Goal: Task Accomplishment & Management: Complete application form

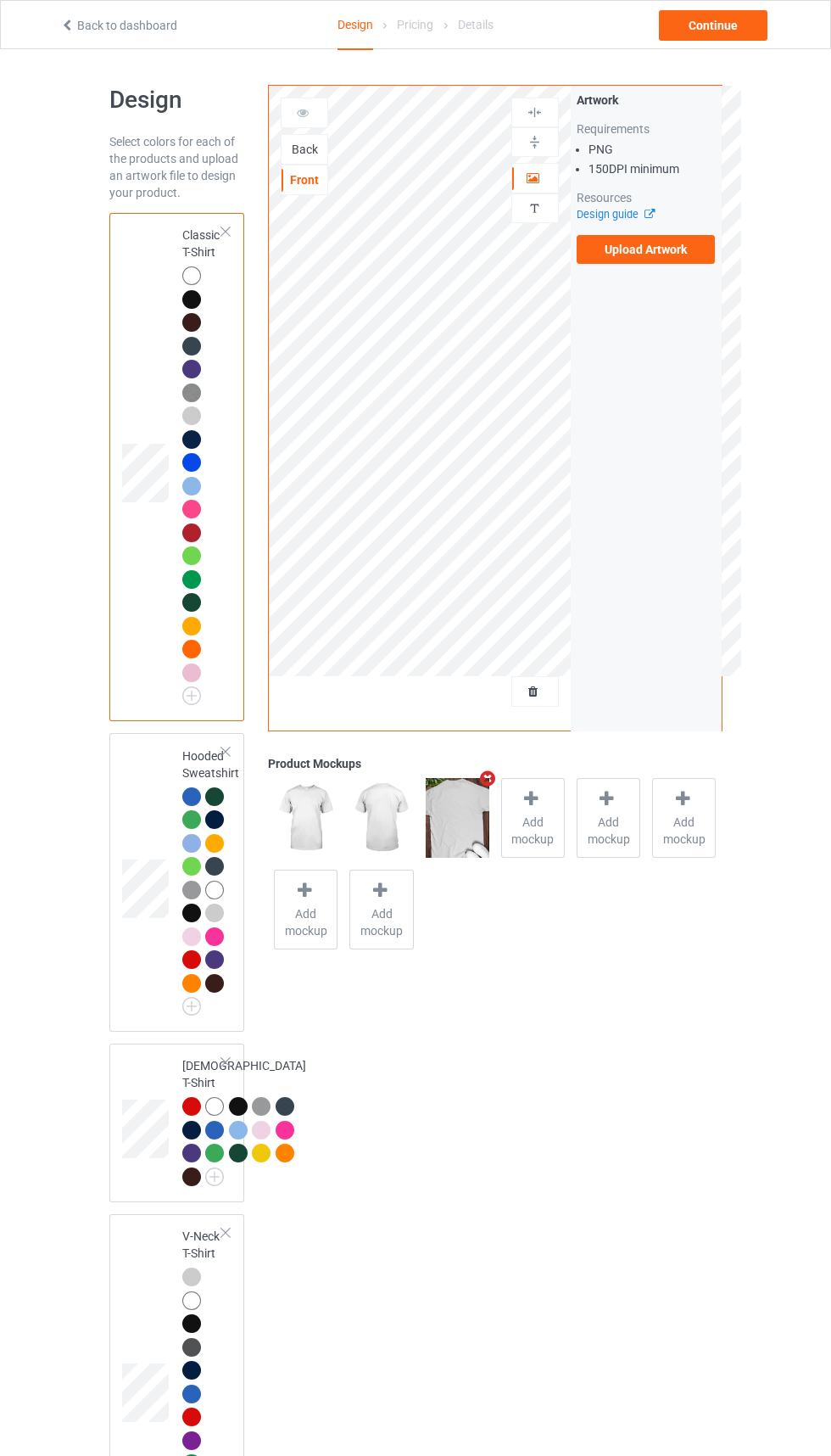
click at [494, 783] on icon "Remove mockup" at bounding box center [488, 778] width 21 height 18
click at [465, 833] on span "Add mockup" at bounding box center [457, 830] width 62 height 34
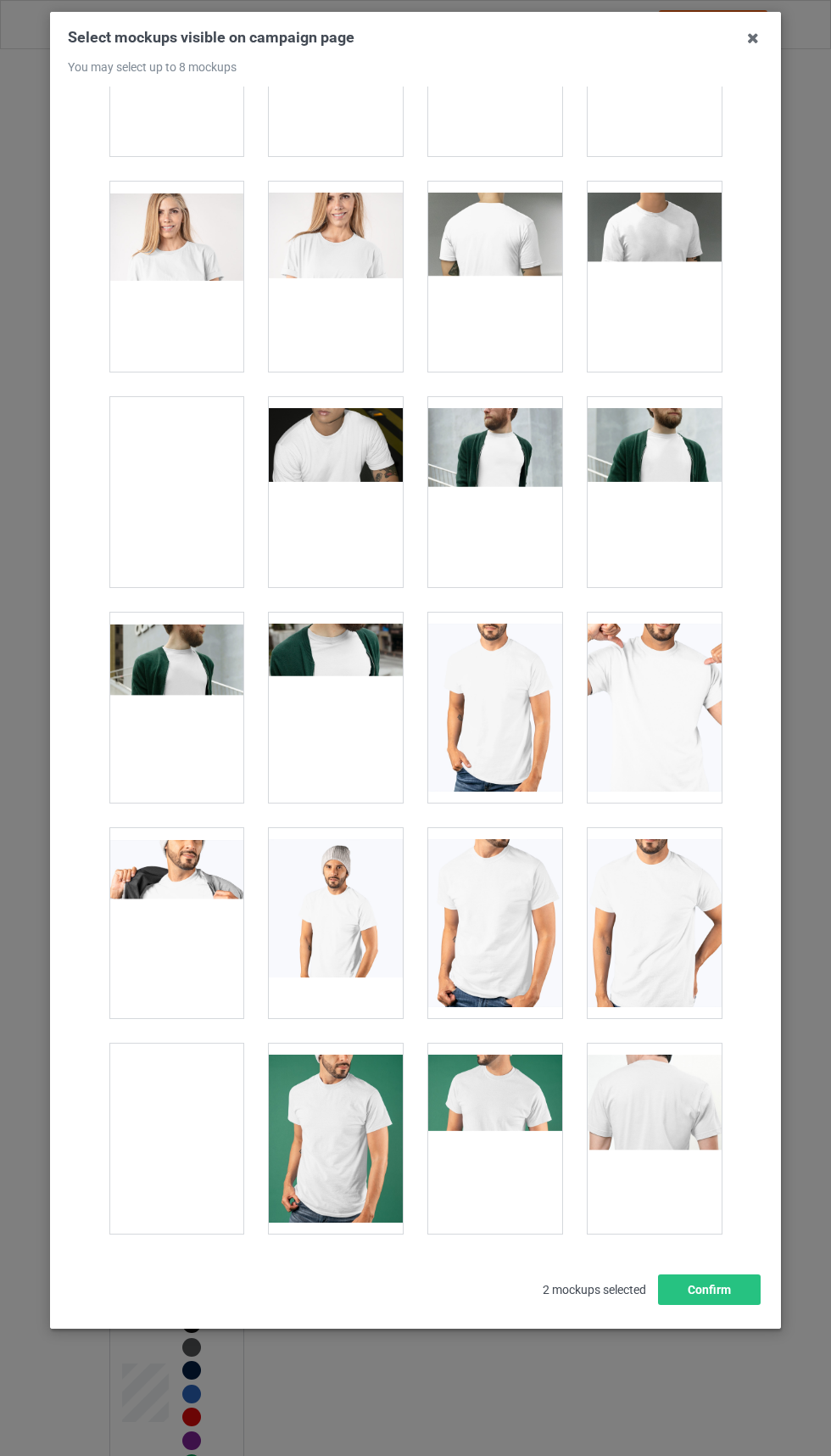
scroll to position [2956, 0]
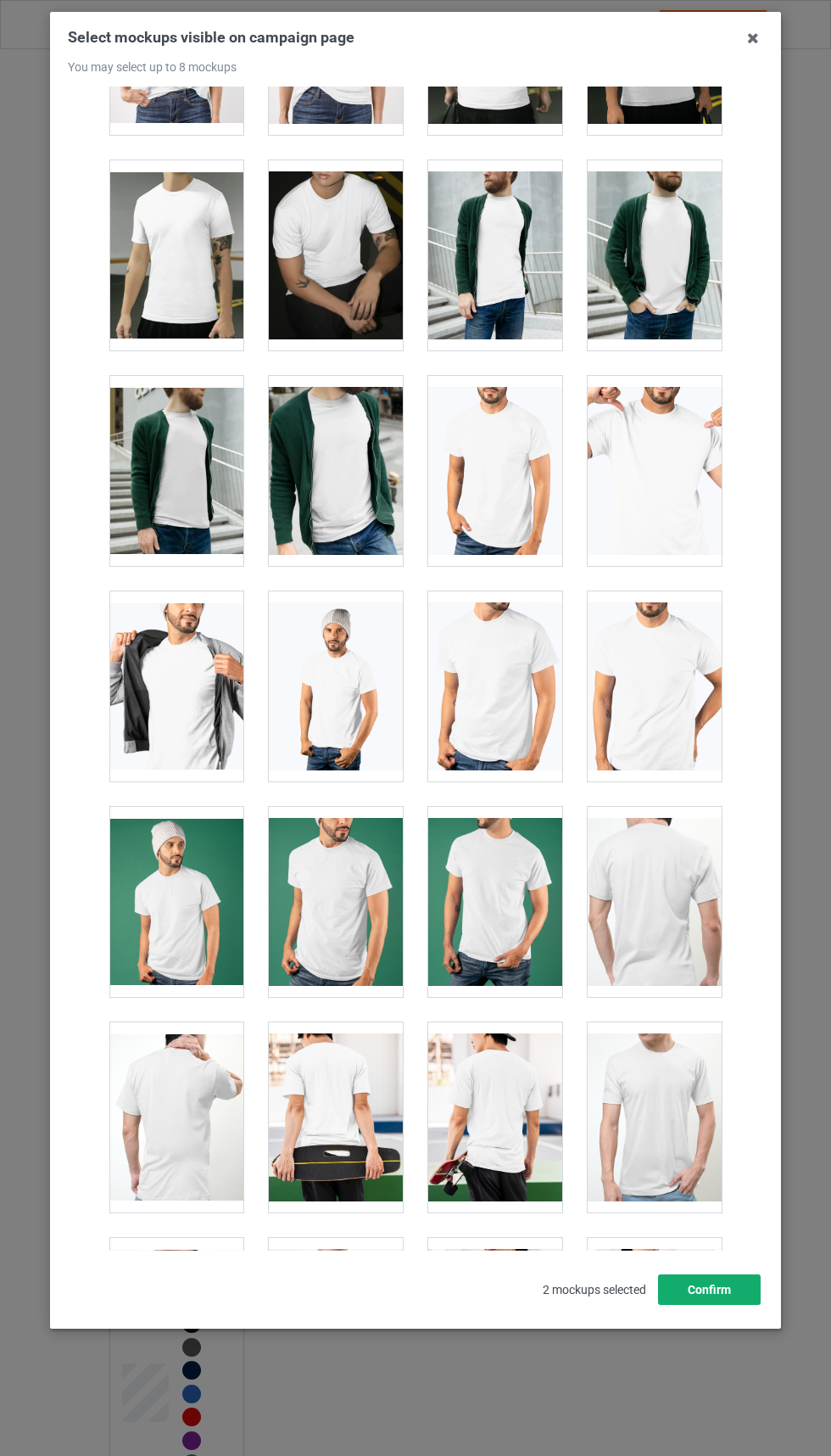
click at [717, 1305] on button "Confirm" at bounding box center [709, 1290] width 103 height 31
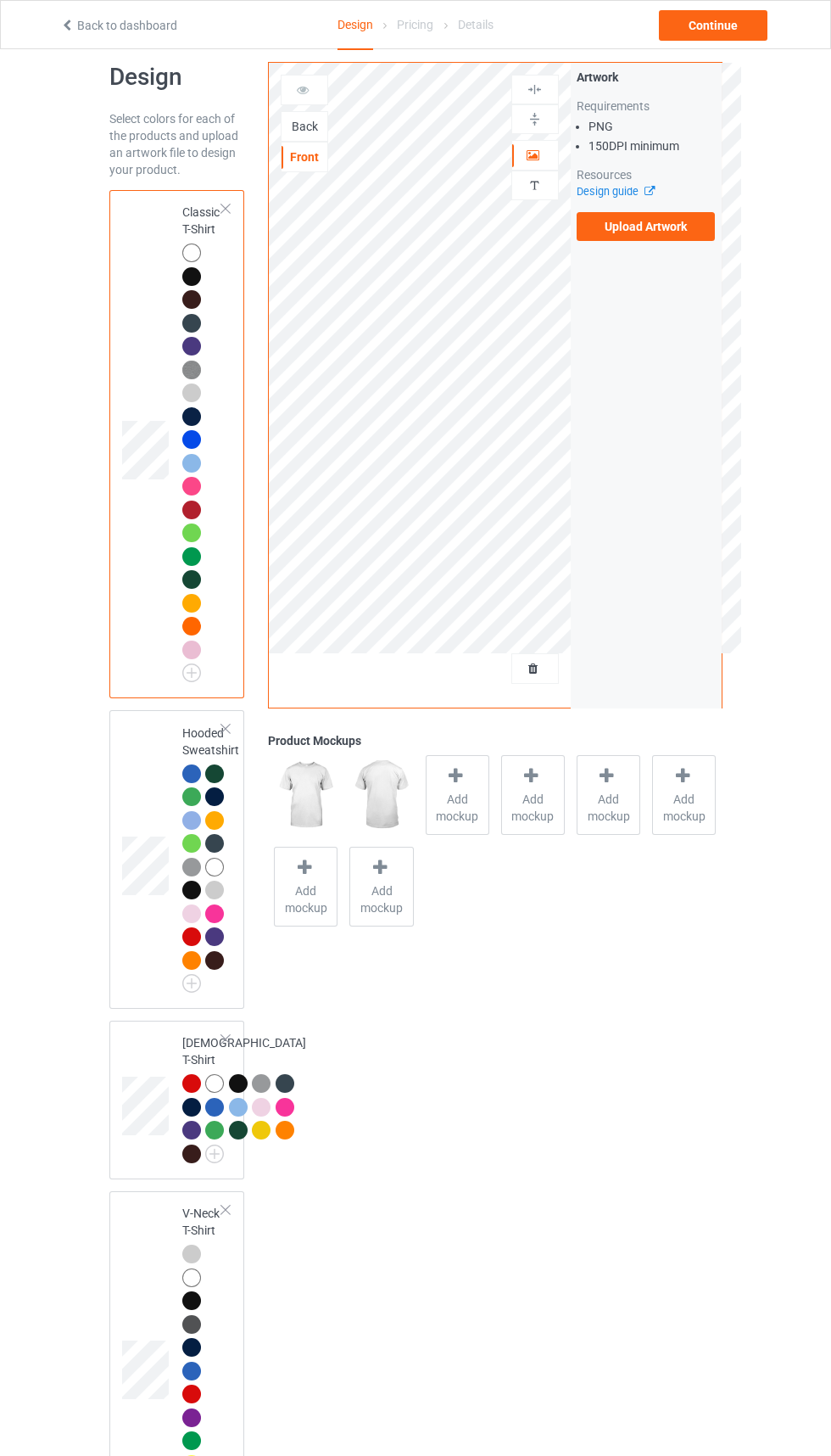
scroll to position [0, 0]
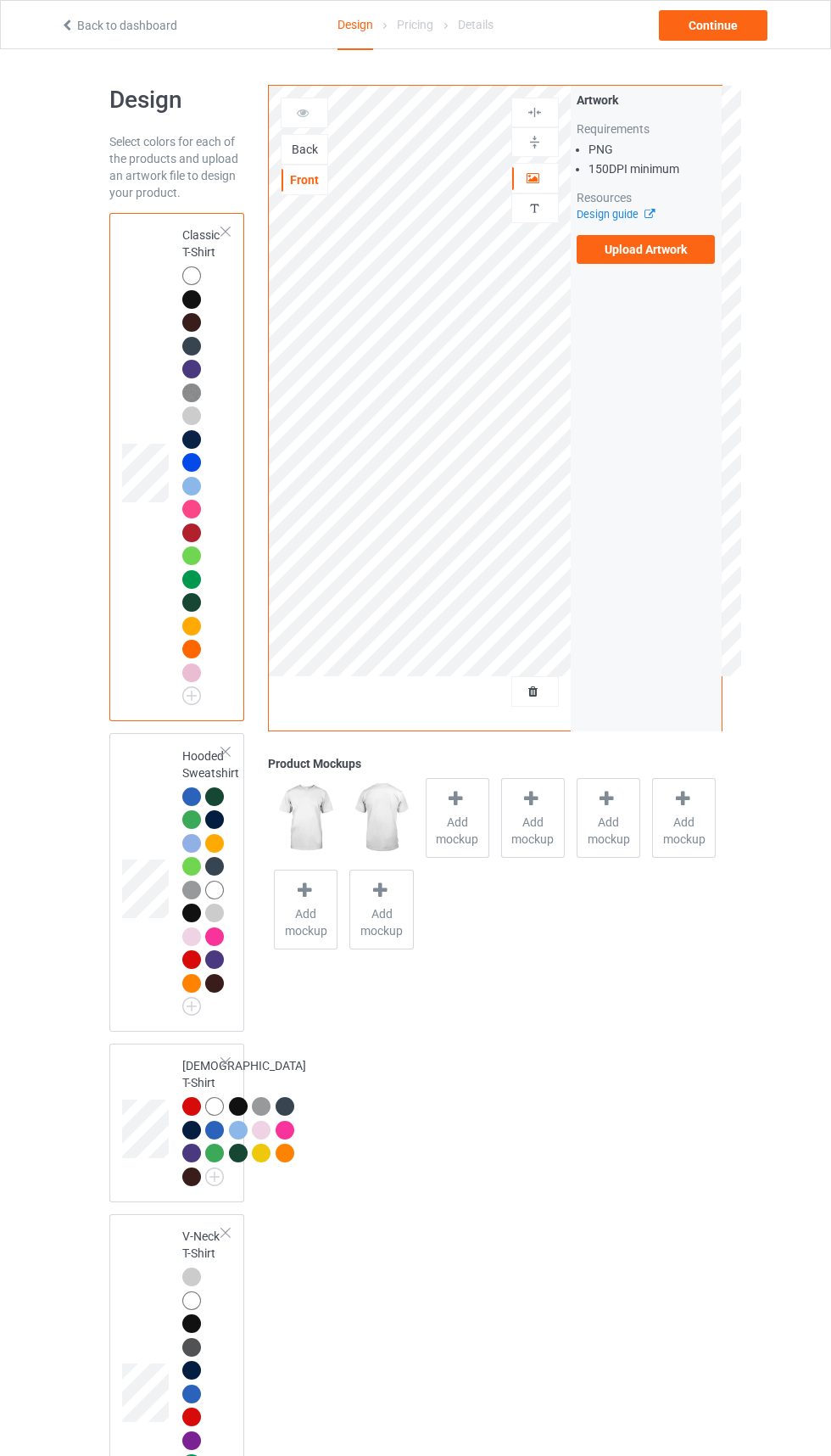
click at [545, 692] on div at bounding box center [535, 691] width 46 height 17
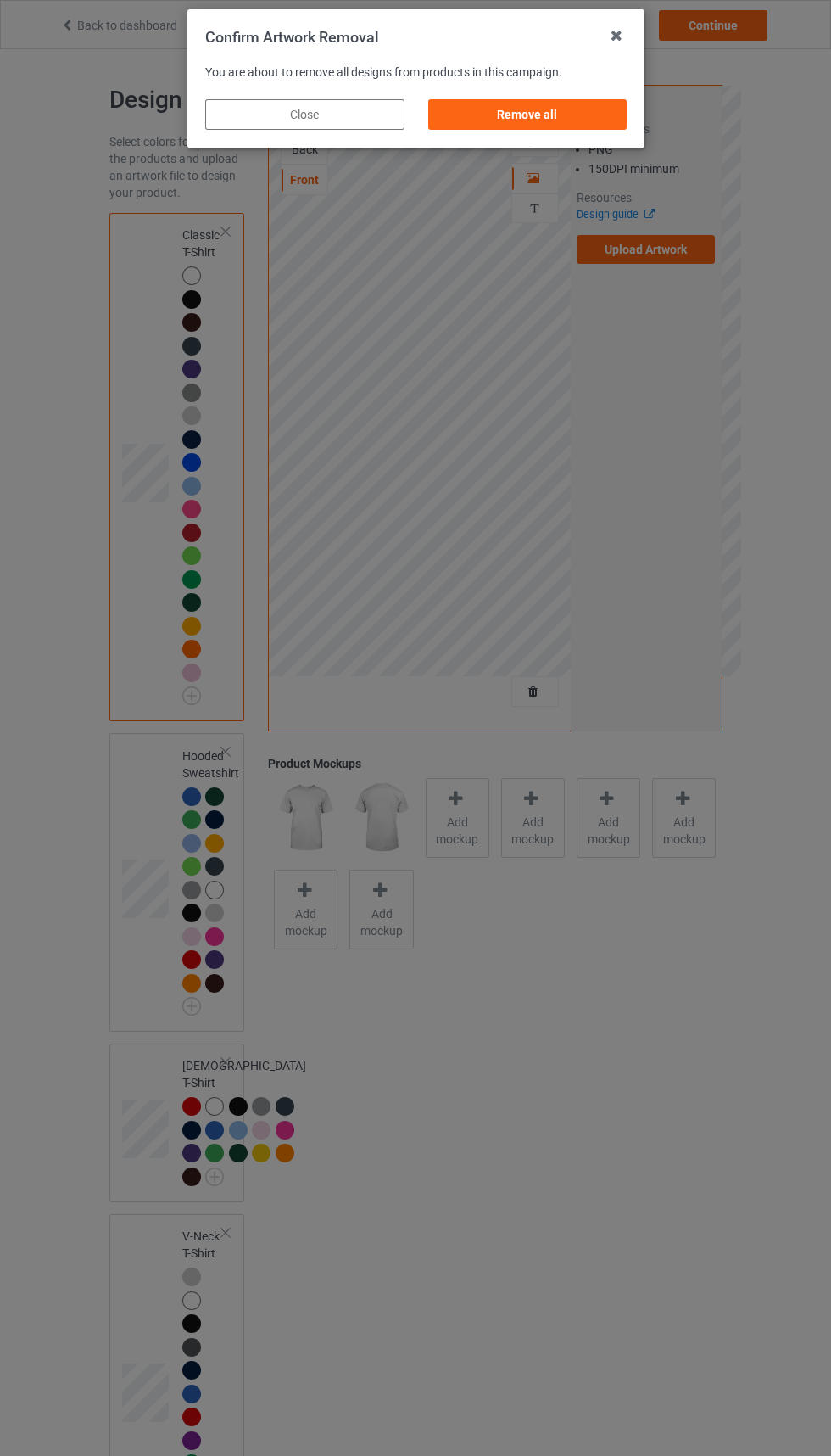
click at [542, 118] on div "Remove all" at bounding box center [526, 114] width 199 height 31
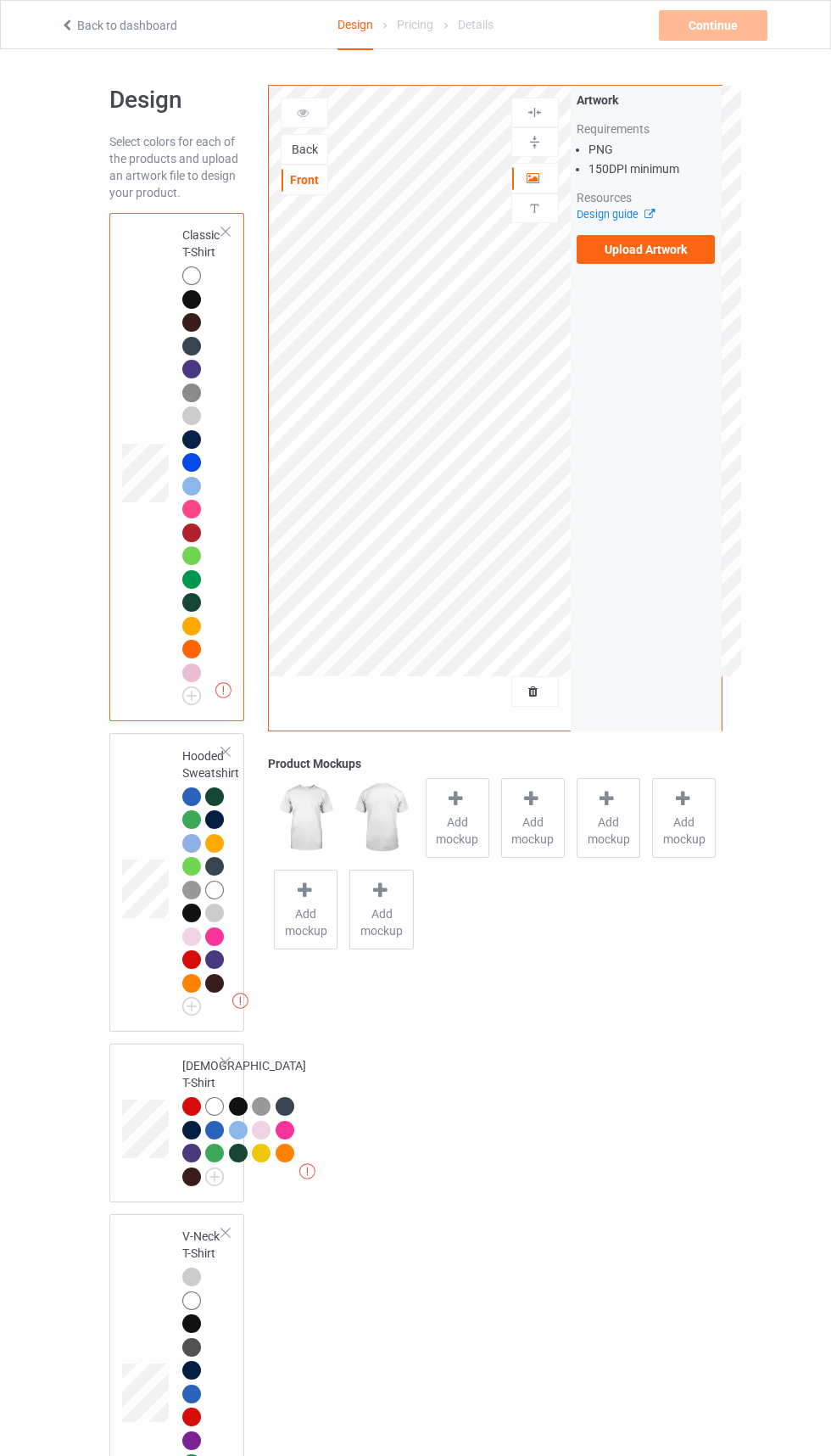
click at [308, 150] on div "Back" at bounding box center [304, 150] width 46 height 17
click at [680, 248] on label "Upload Artwork" at bounding box center [646, 249] width 139 height 29
click at [0, 0] on input "Upload Artwork" at bounding box center [0, 0] width 0 height 0
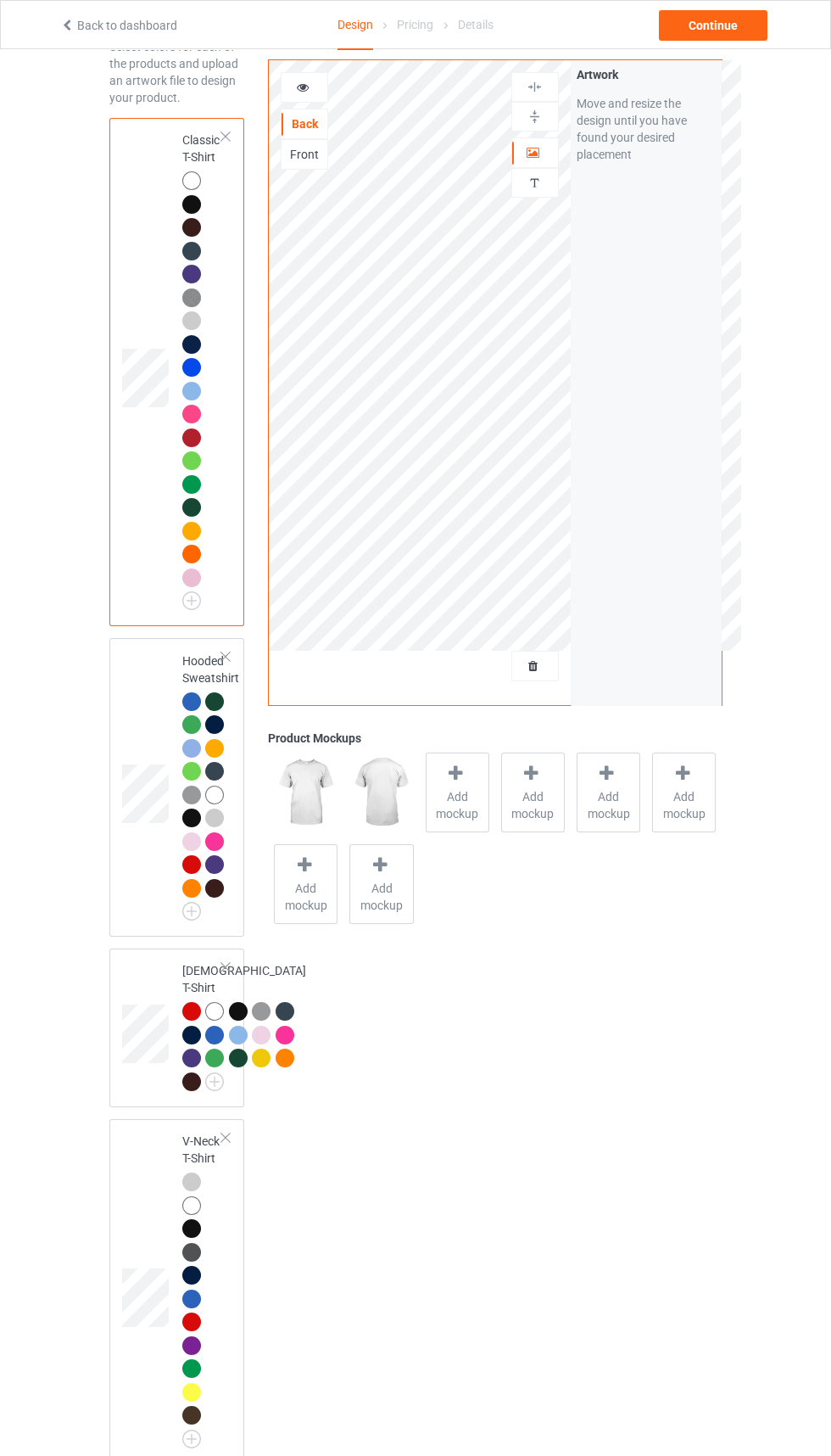
scroll to position [78, 0]
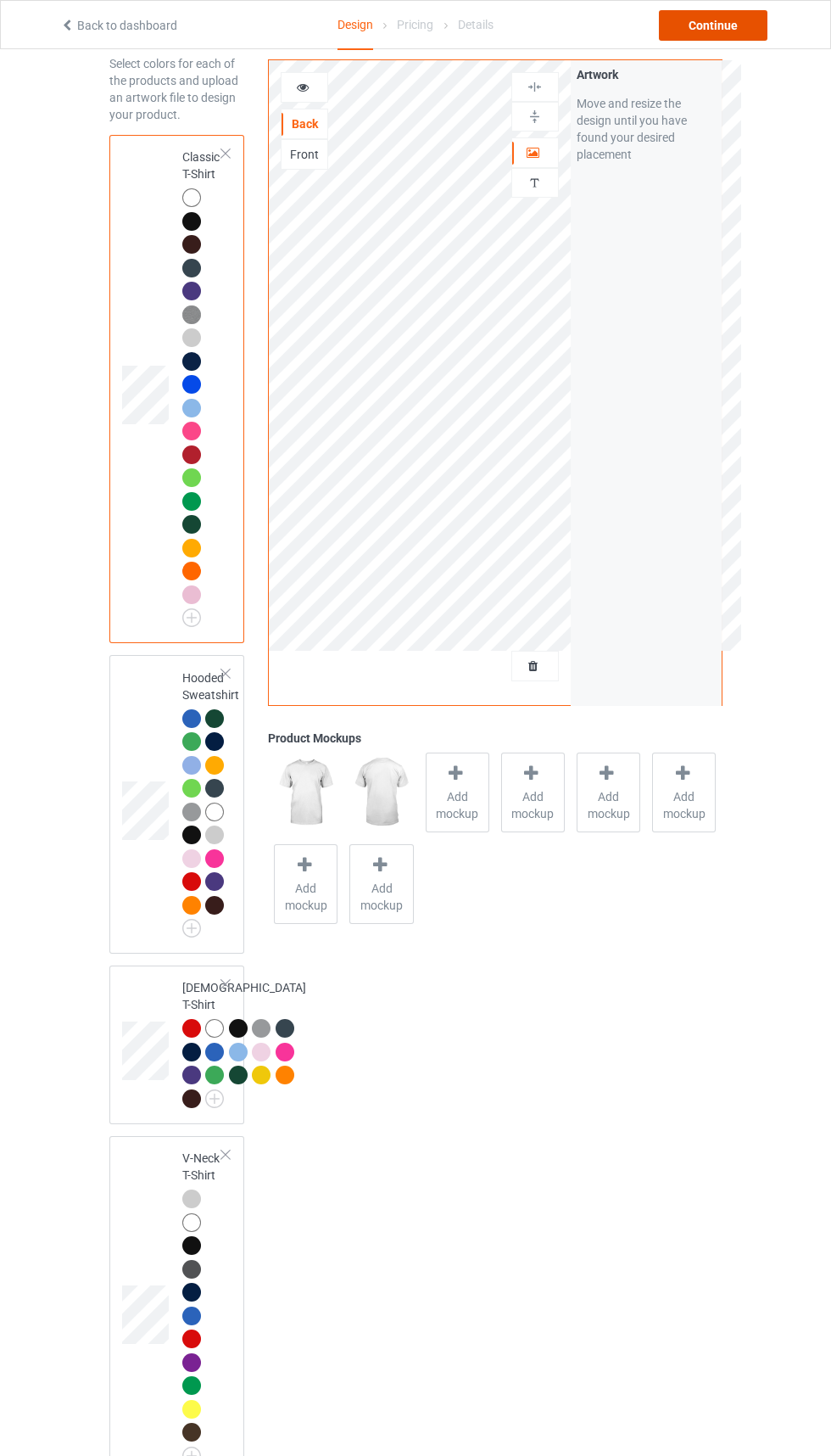
click at [719, 24] on div "Continue" at bounding box center [713, 25] width 108 height 31
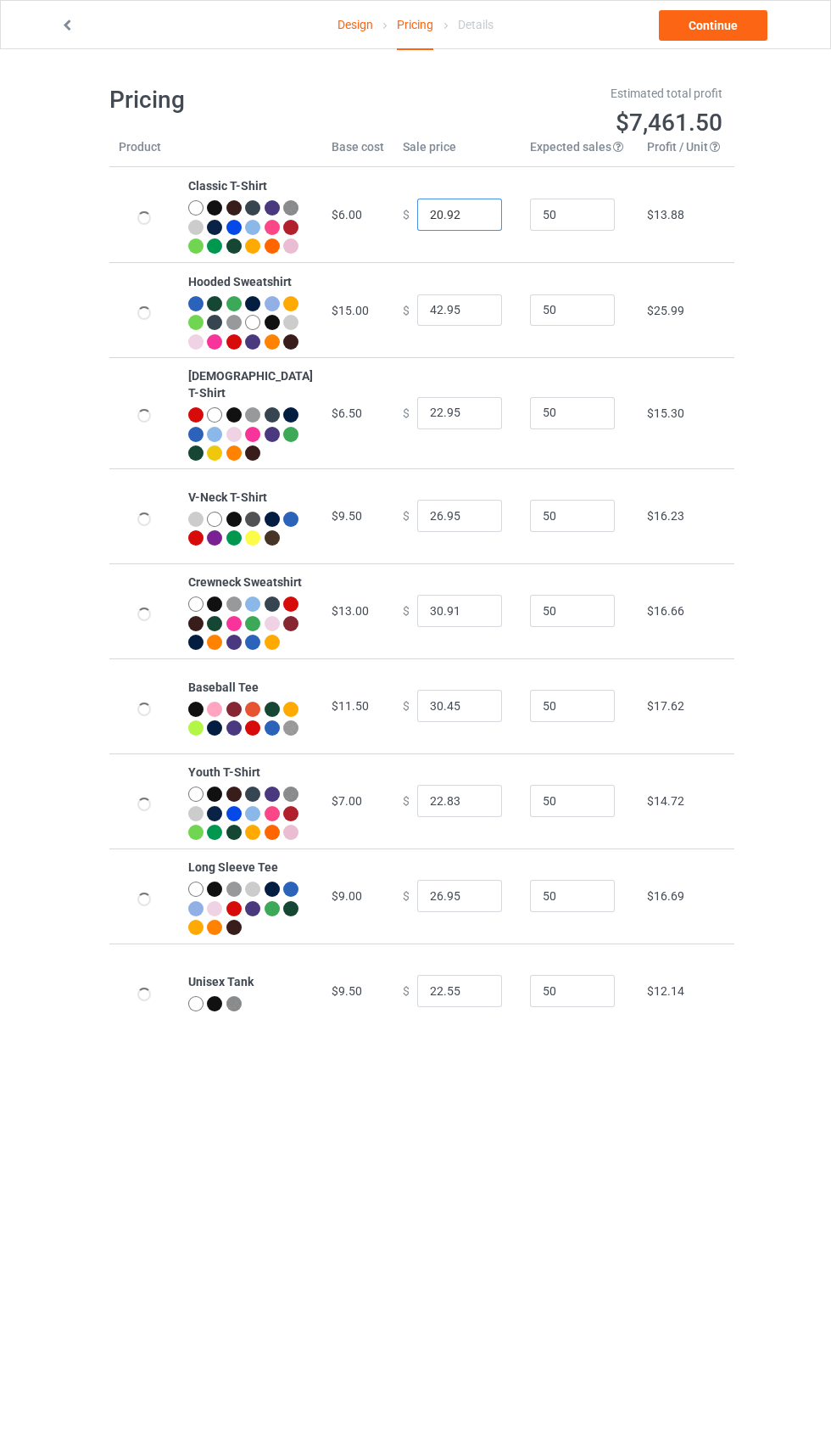
click at [434, 222] on input "20.92" at bounding box center [459, 214] width 85 height 32
click at [417, 227] on input "20.92" at bounding box center [459, 214] width 85 height 32
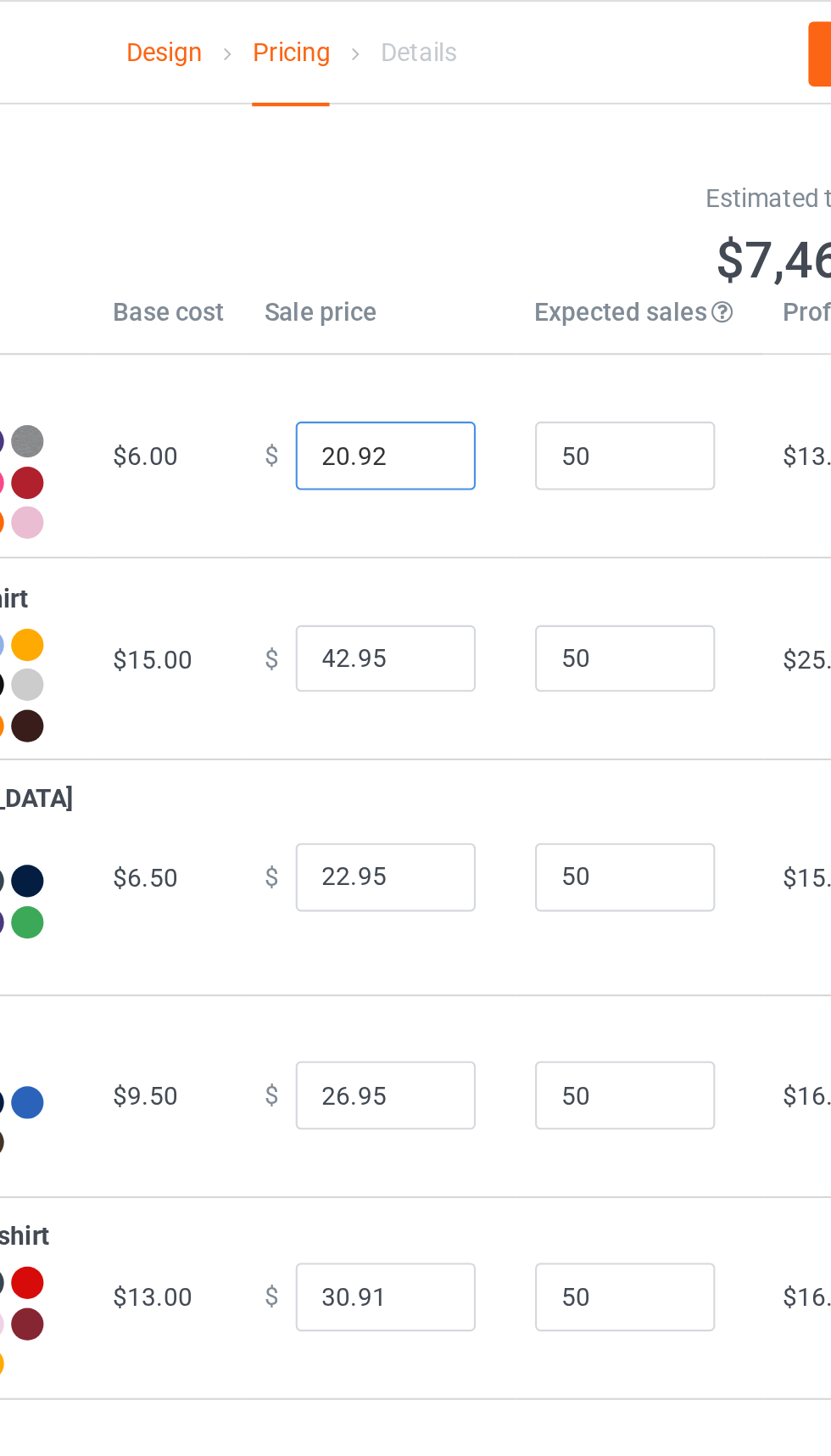
click at [423, 224] on input "20.92" at bounding box center [459, 214] width 85 height 32
type input "21.92"
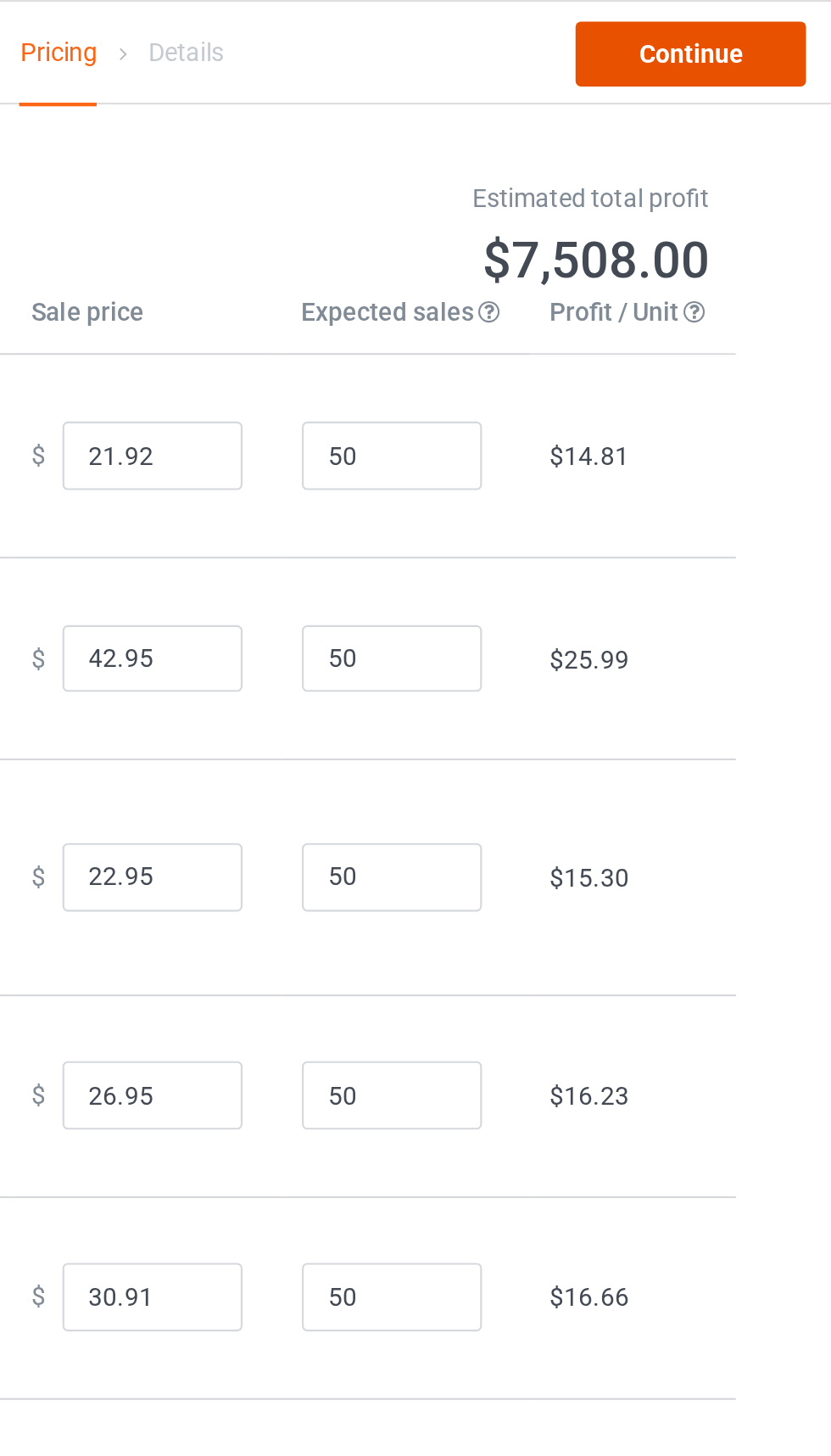
click at [722, 26] on link "Continue" at bounding box center [713, 25] width 108 height 31
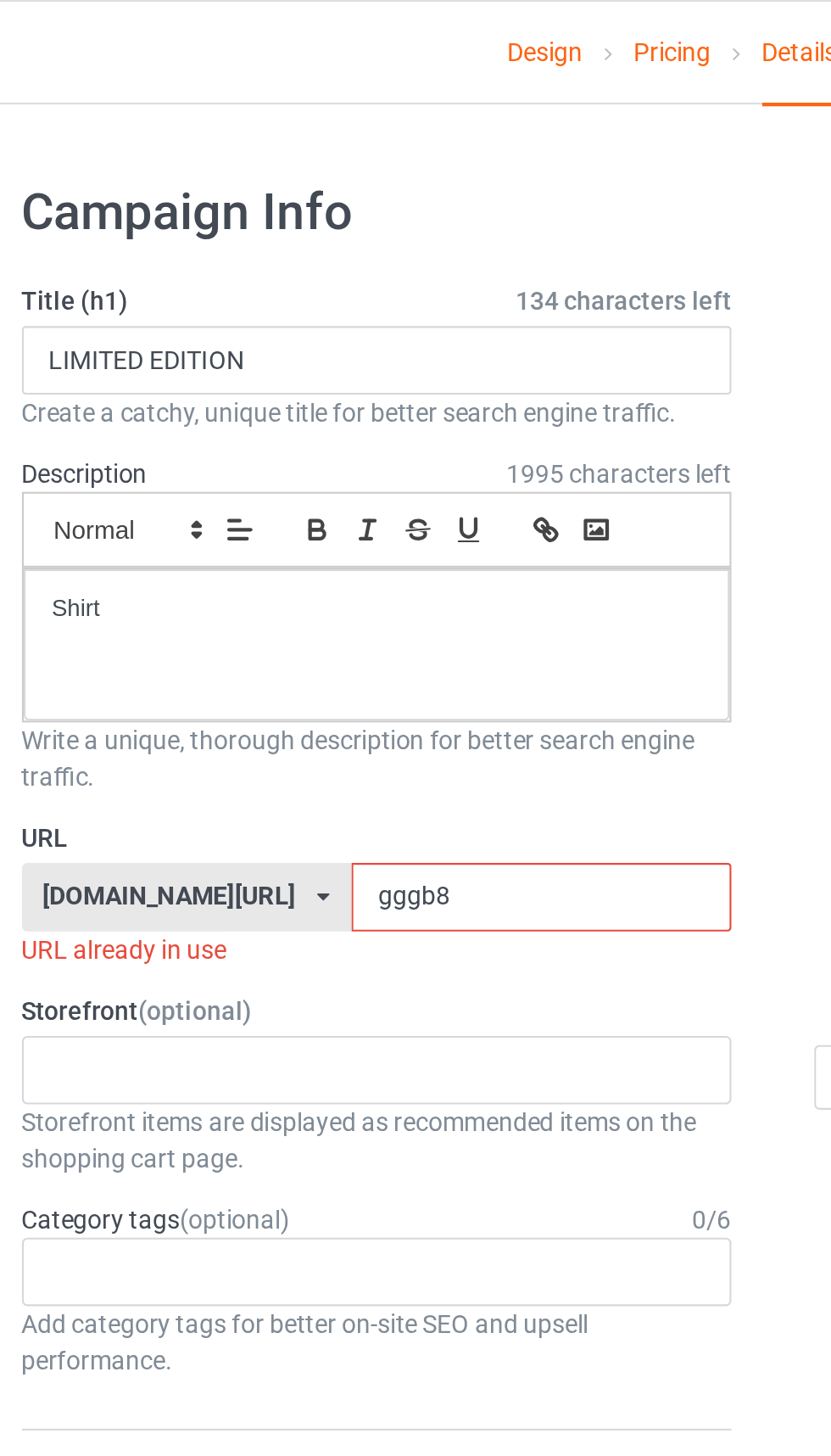
click at [311, 419] on input "gggb8" at bounding box center [353, 423] width 179 height 32
type input "g"
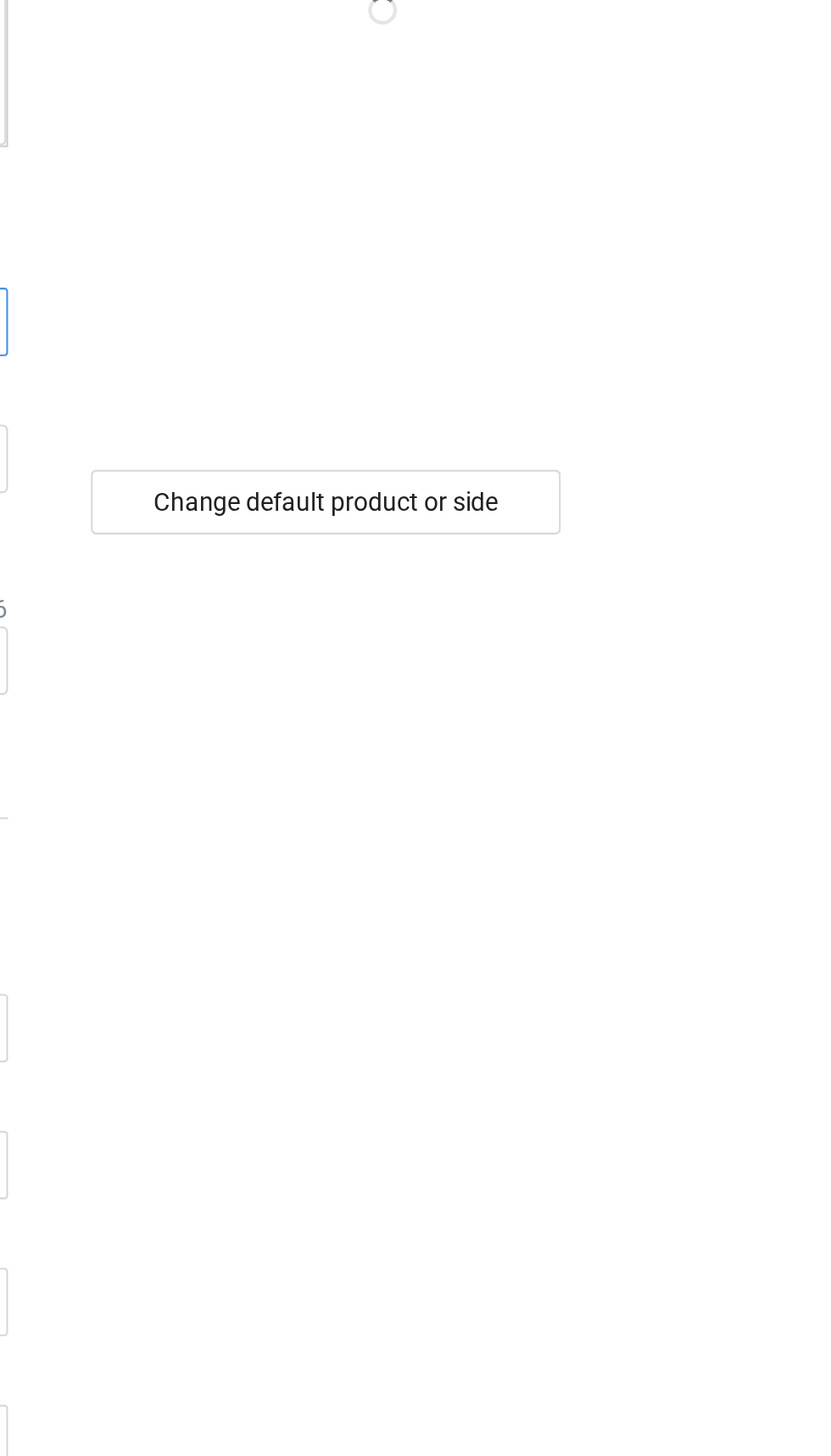
type input "Gttp5"
click at [666, 503] on div "Change default product or side" at bounding box center [593, 507] width 222 height 31
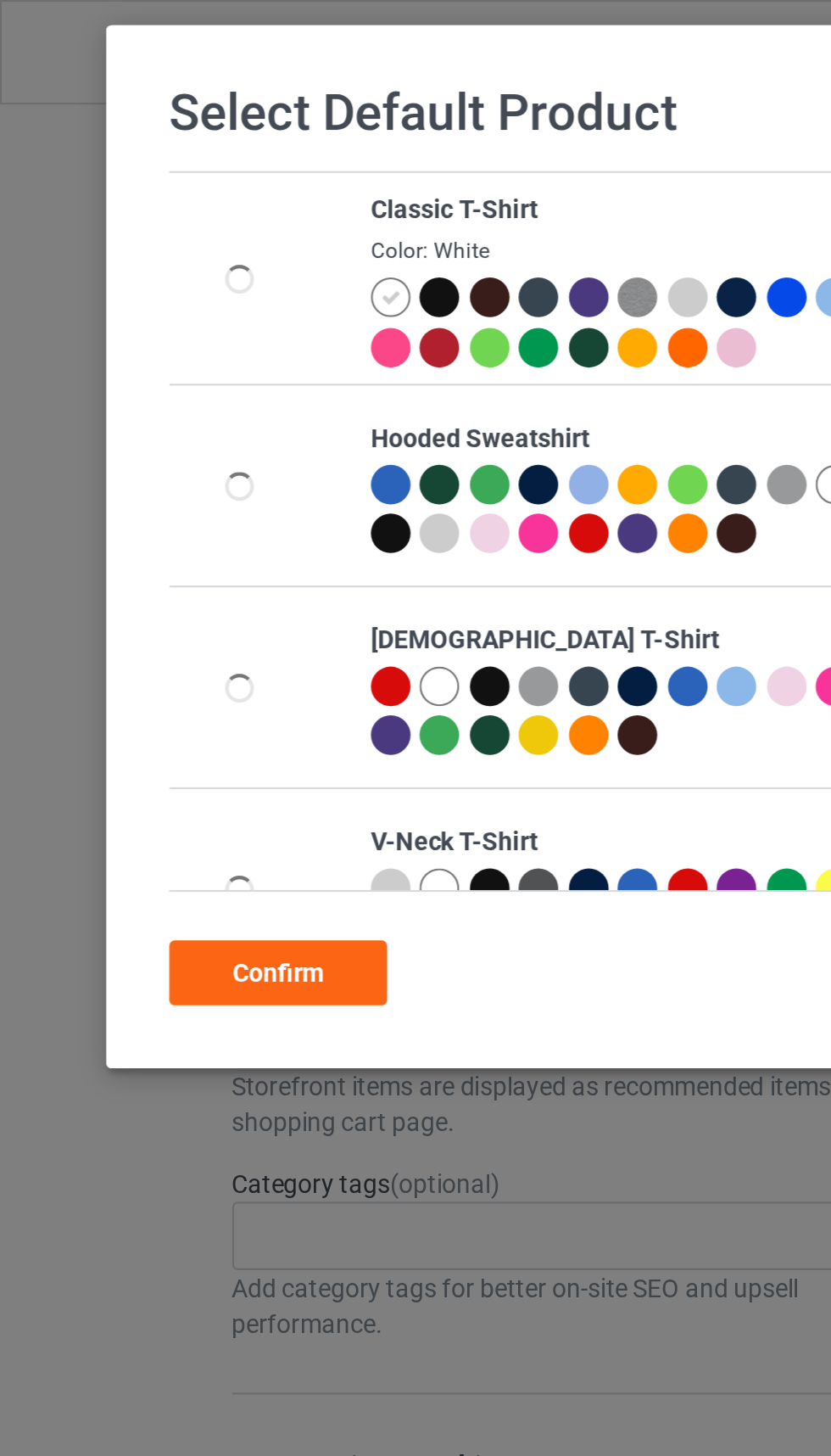
click at [185, 143] on icon at bounding box center [183, 140] width 9 height 9
click at [135, 463] on div "Confirm" at bounding box center [131, 458] width 103 height 31
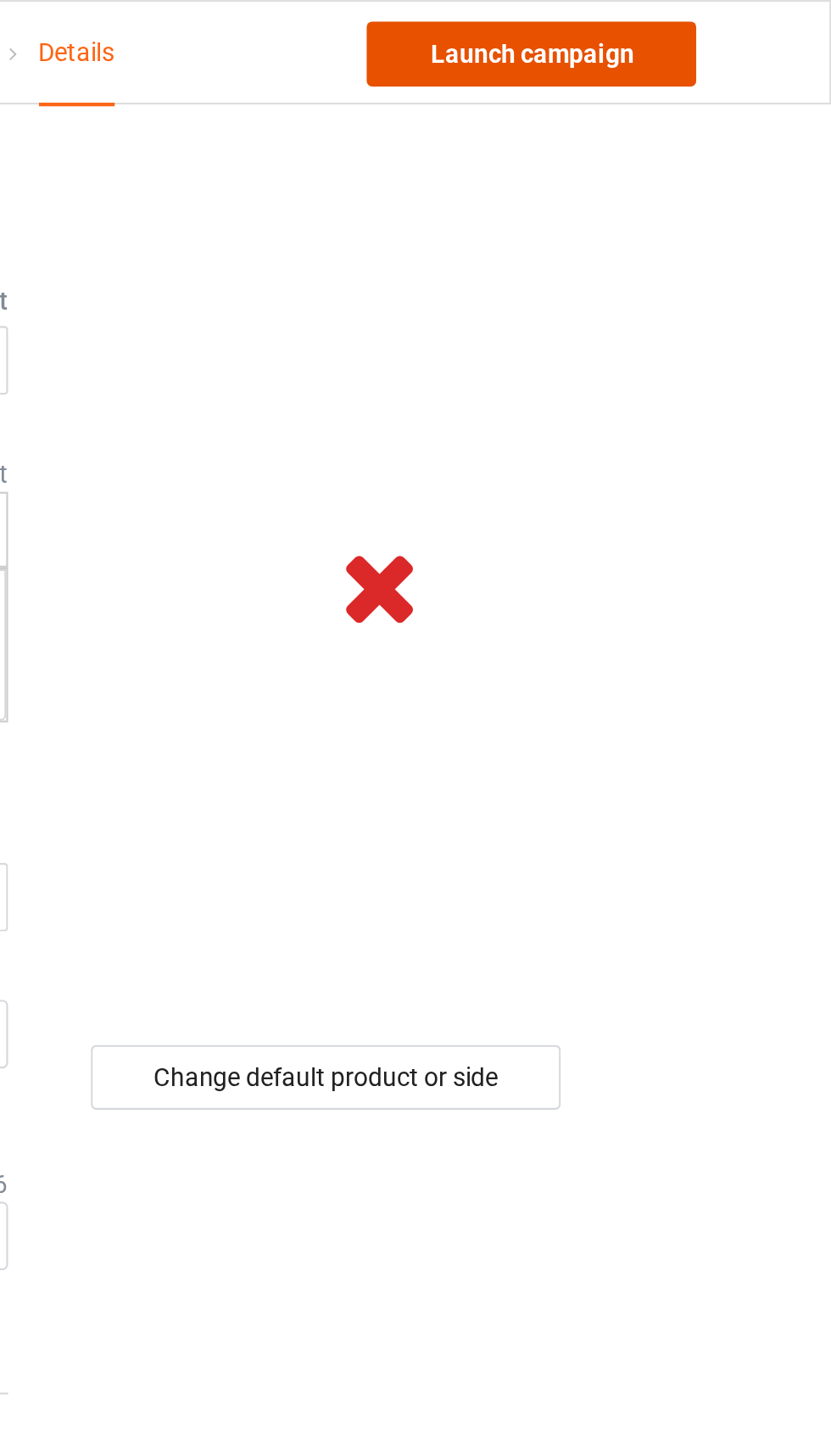
click at [680, 28] on link "Launch campaign" at bounding box center [690, 25] width 155 height 31
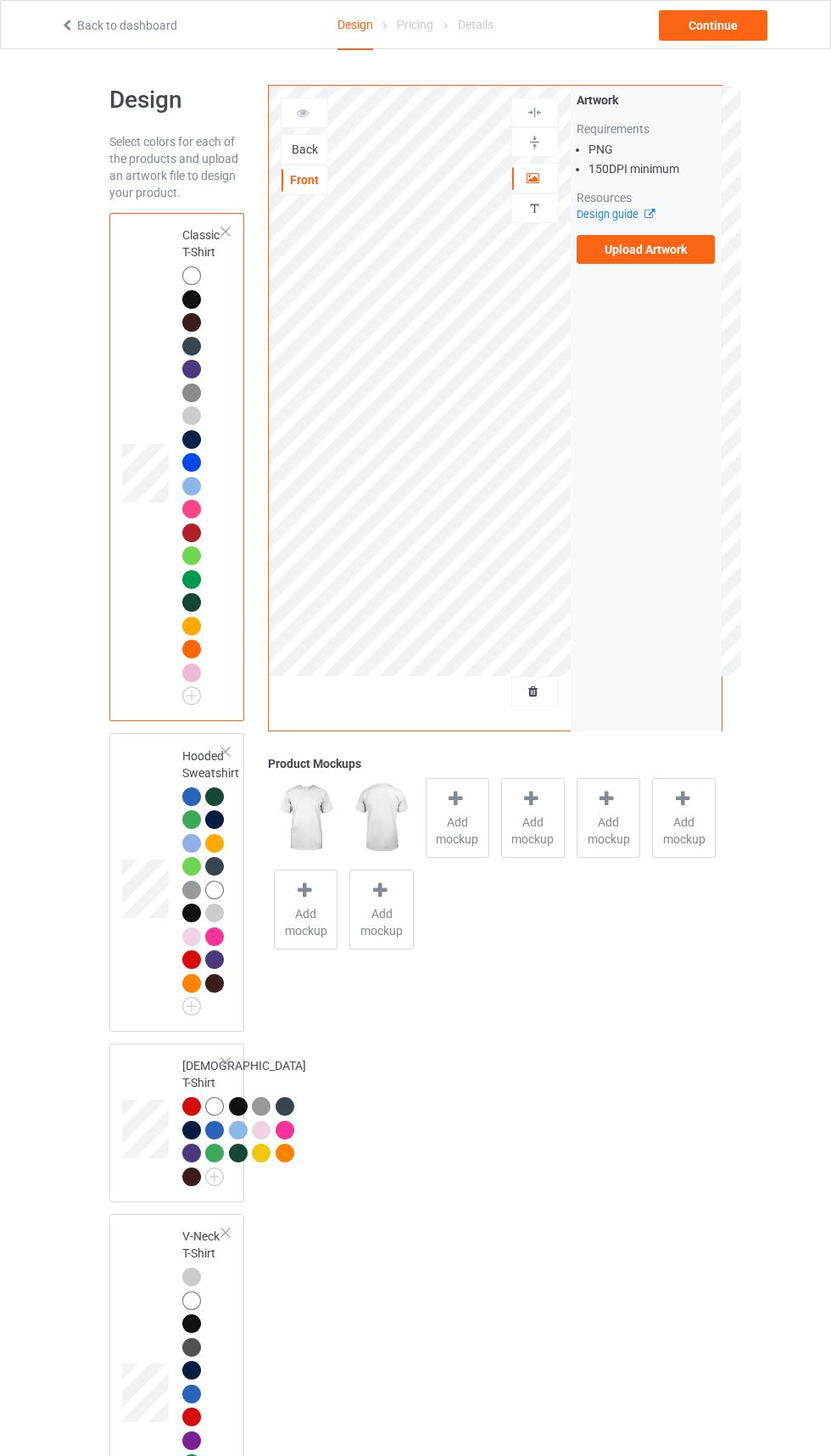
click at [282, 164] on div "Back" at bounding box center [304, 149] width 48 height 31
click at [308, 154] on div "Back" at bounding box center [304, 150] width 46 height 17
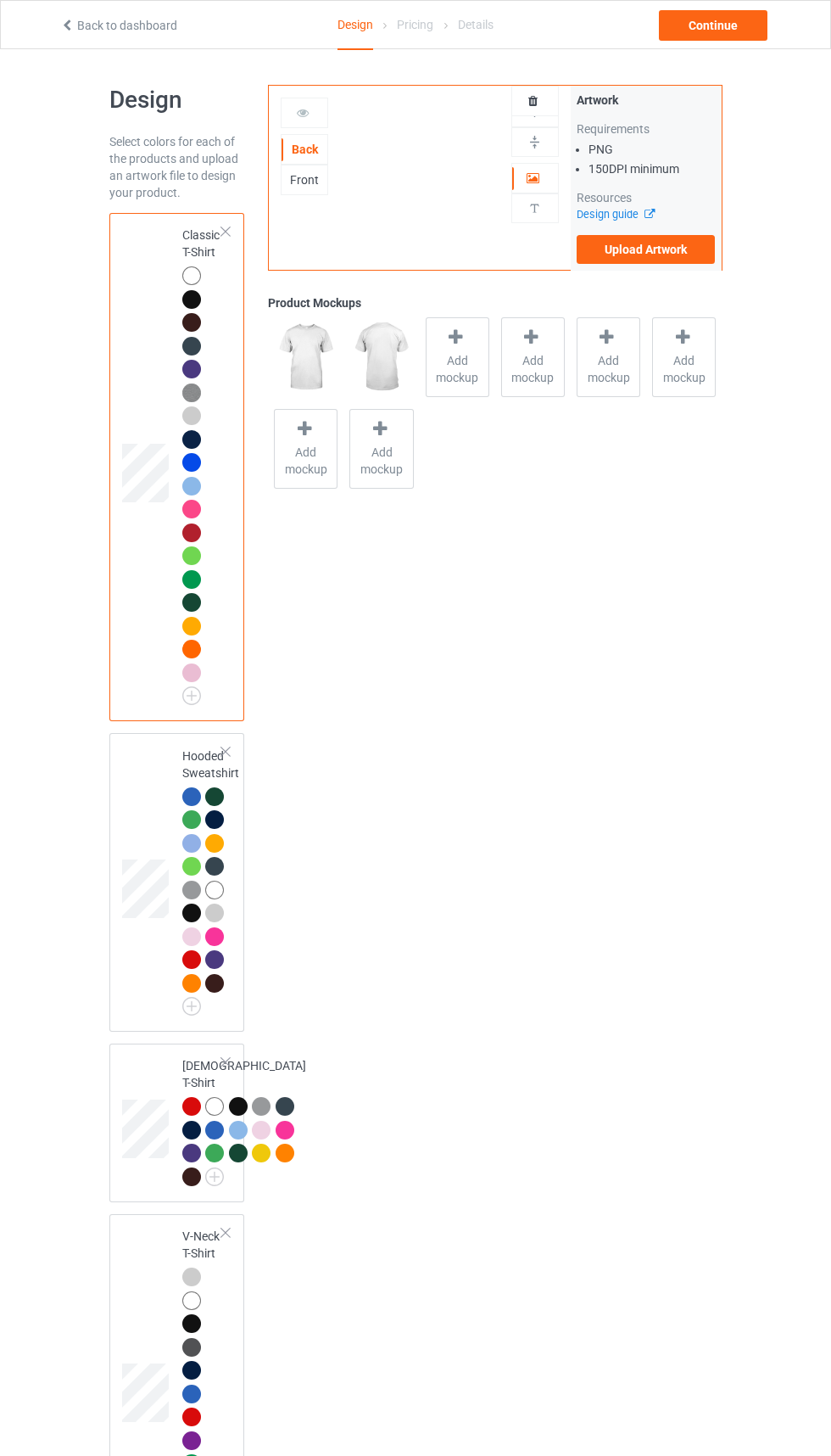
click at [293, 180] on div "Front" at bounding box center [304, 180] width 46 height 17
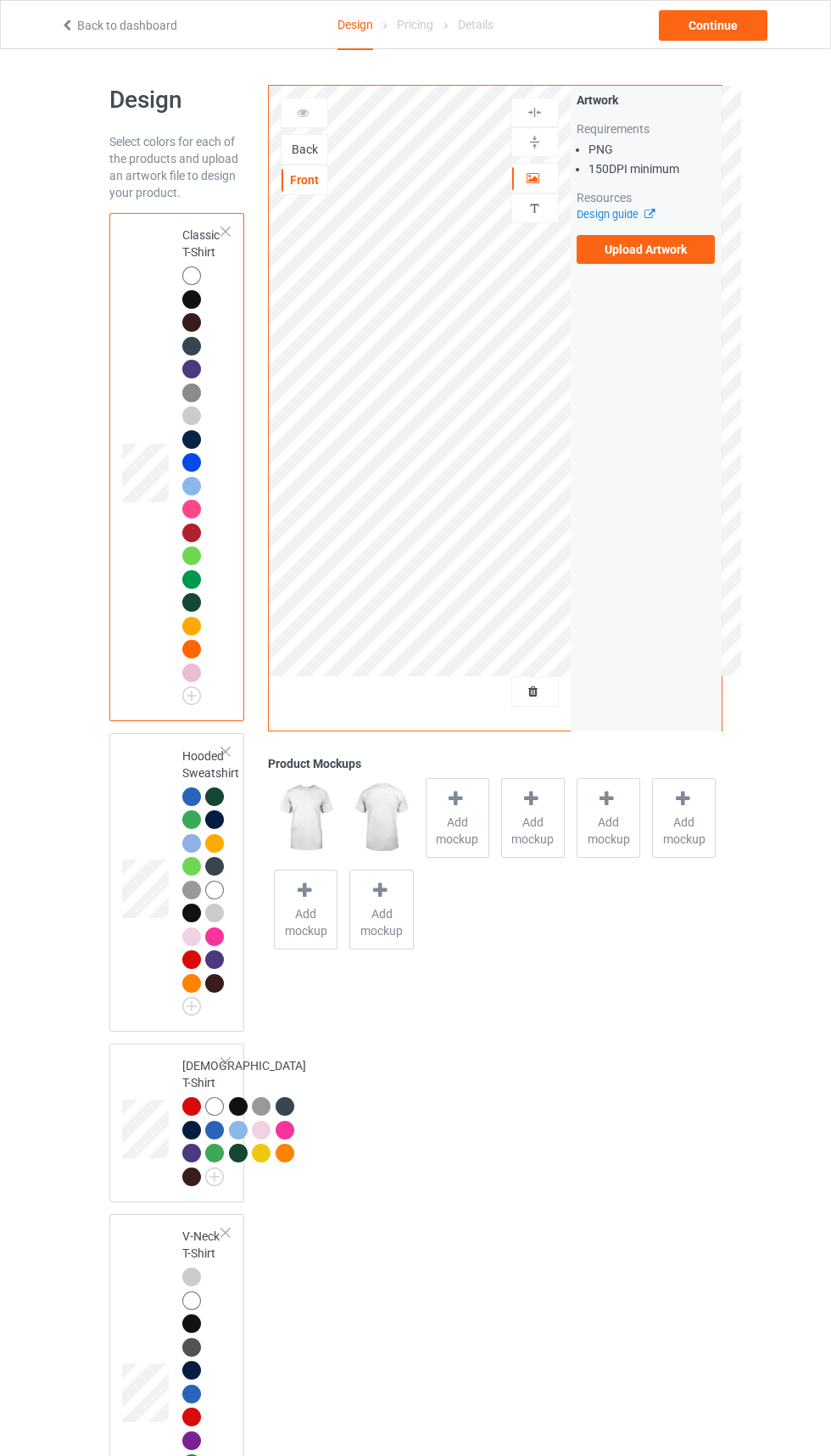
click at [296, 120] on div at bounding box center [304, 113] width 46 height 17
click at [306, 116] on icon at bounding box center [303, 110] width 14 height 12
click at [307, 165] on div "Back" at bounding box center [304, 149] width 48 height 31
click at [309, 158] on div "Back" at bounding box center [304, 150] width 46 height 17
click at [317, 184] on div "Front" at bounding box center [304, 180] width 46 height 17
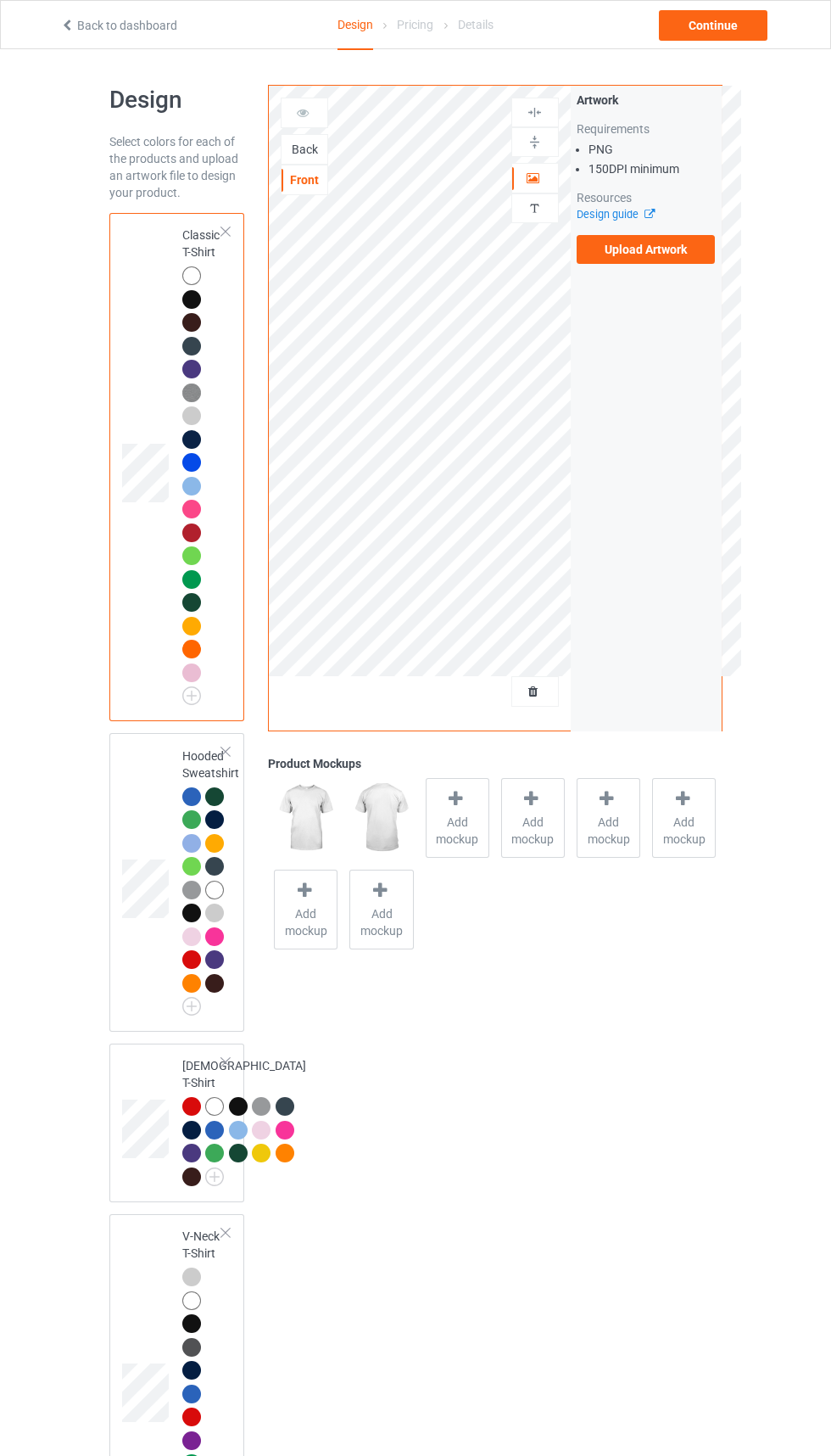
click at [318, 143] on div "Back" at bounding box center [304, 150] width 46 height 17
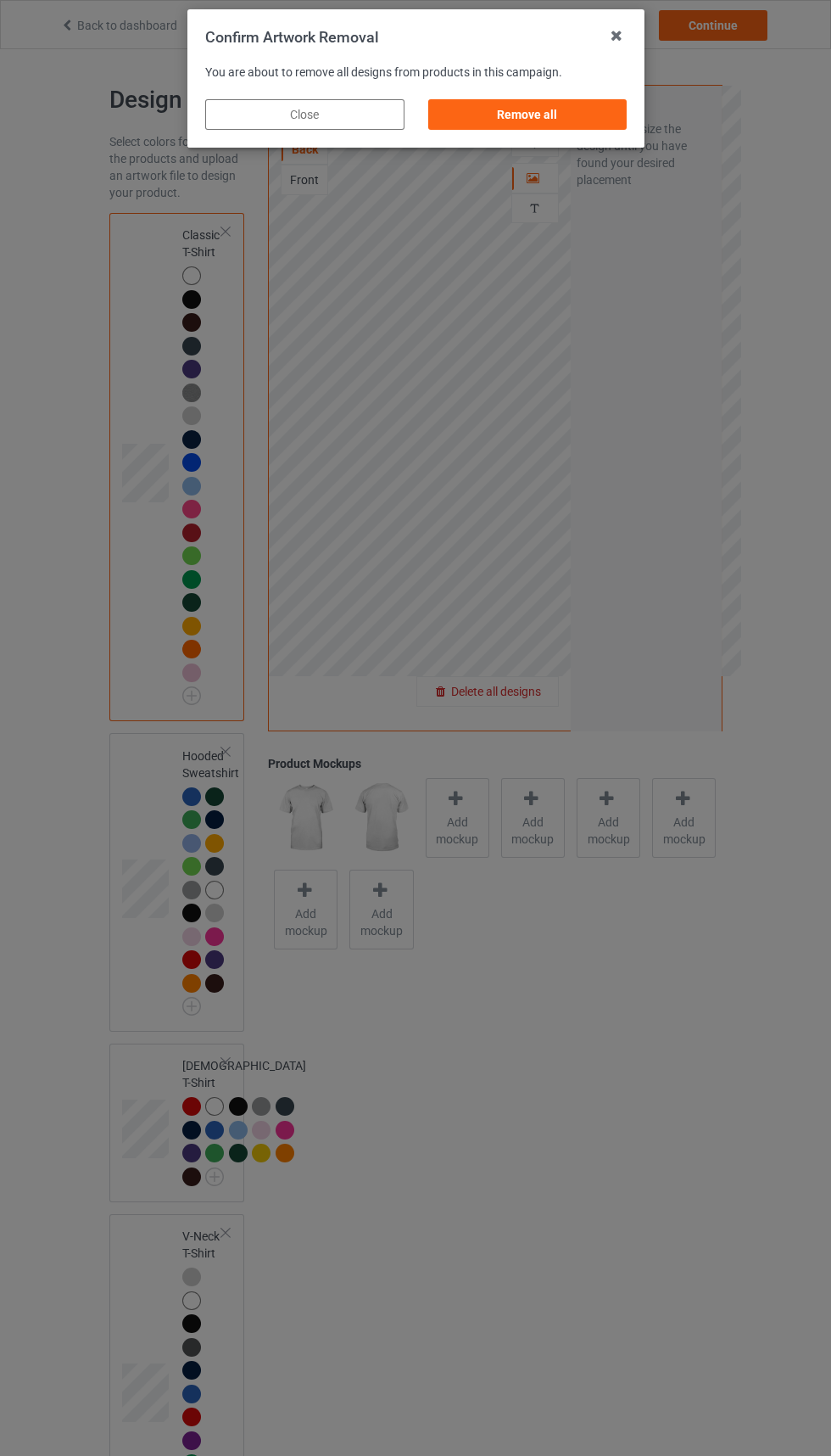
click at [580, 103] on div "Remove all" at bounding box center [526, 114] width 199 height 31
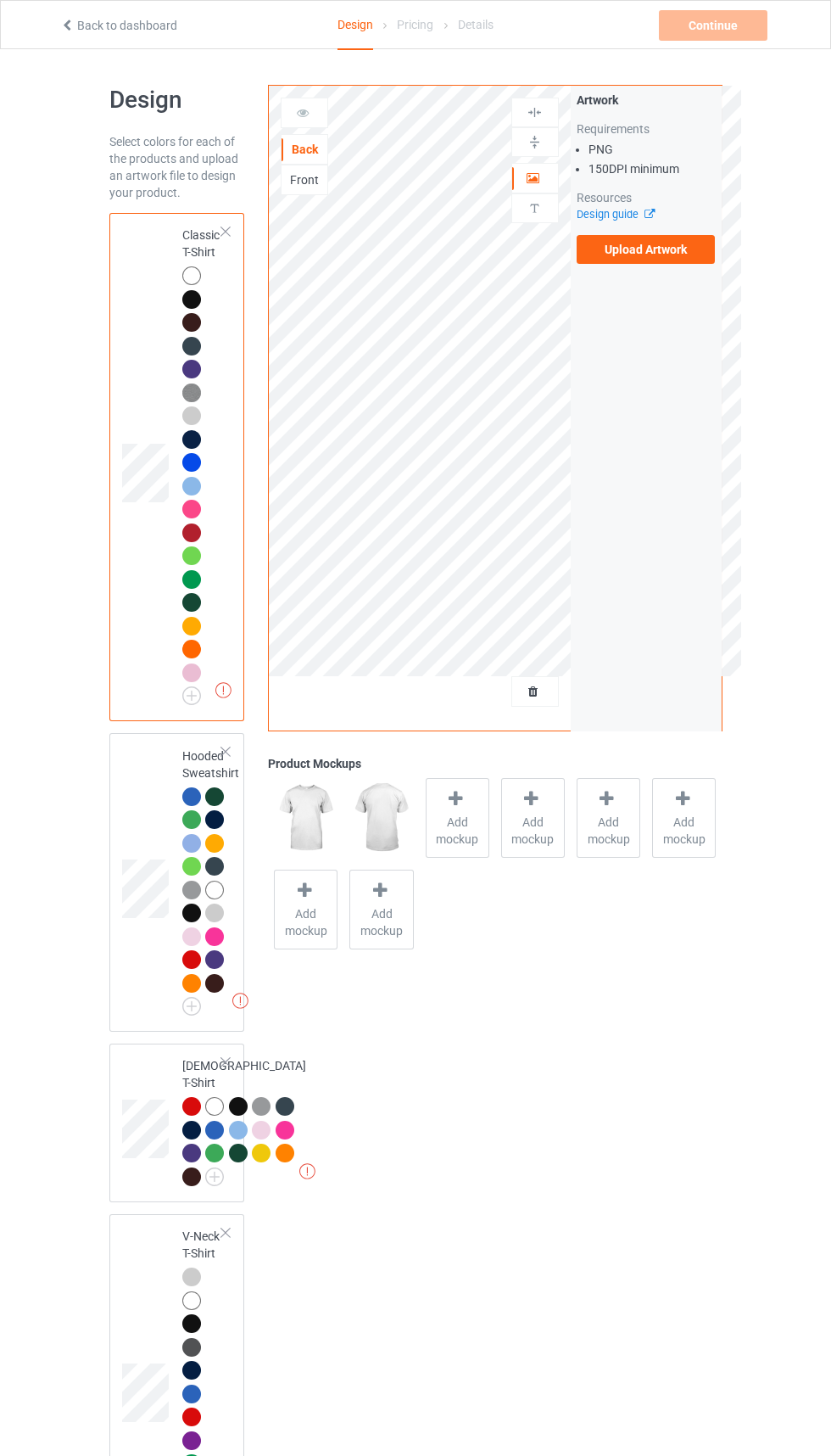
click at [318, 175] on div "Front" at bounding box center [304, 180] width 46 height 17
click at [681, 258] on label "Upload Artwork" at bounding box center [646, 249] width 139 height 29
click at [0, 0] on input "Upload Artwork" at bounding box center [0, 0] width 0 height 0
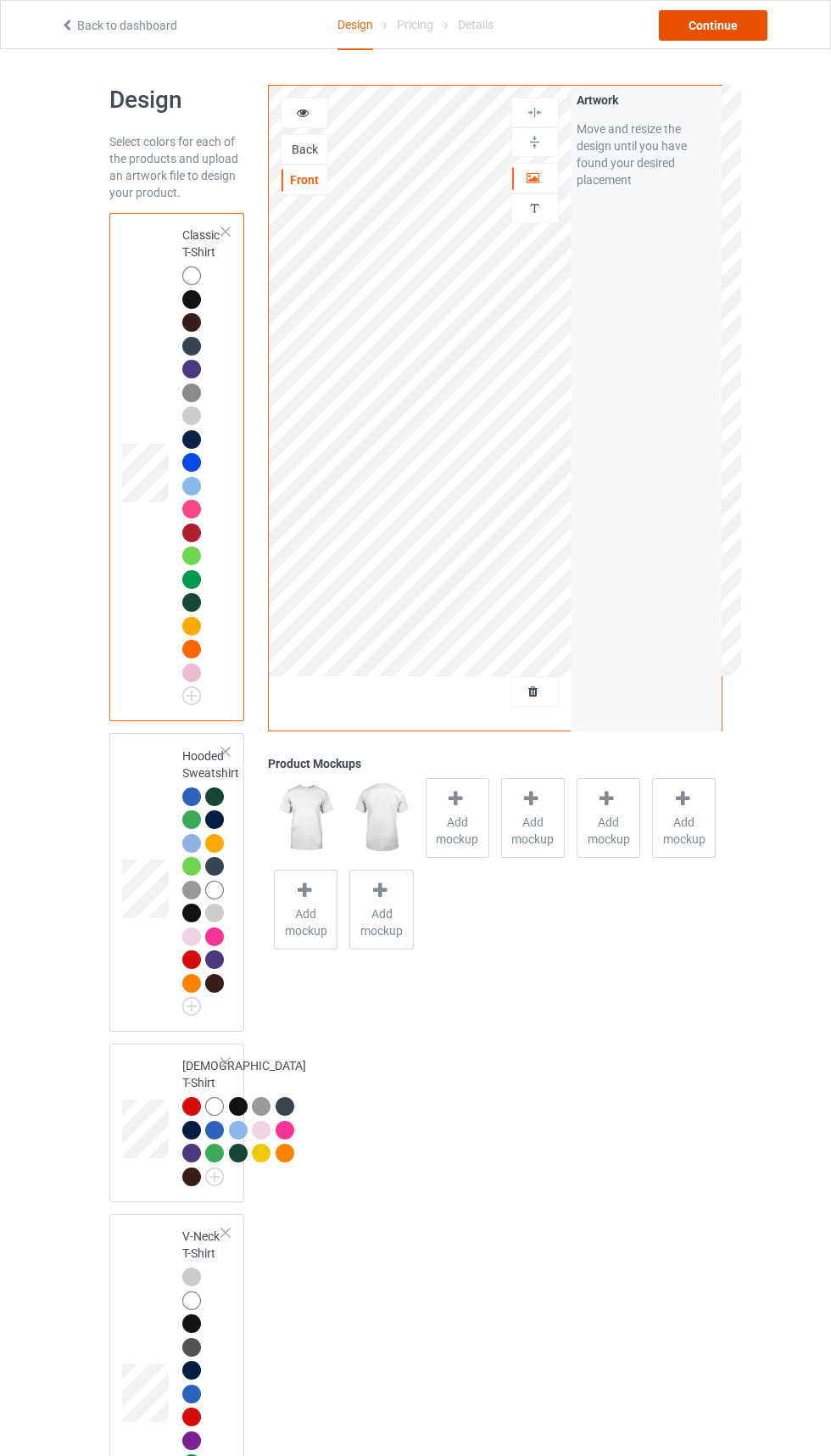
click at [722, 32] on div "Continue" at bounding box center [713, 25] width 108 height 31
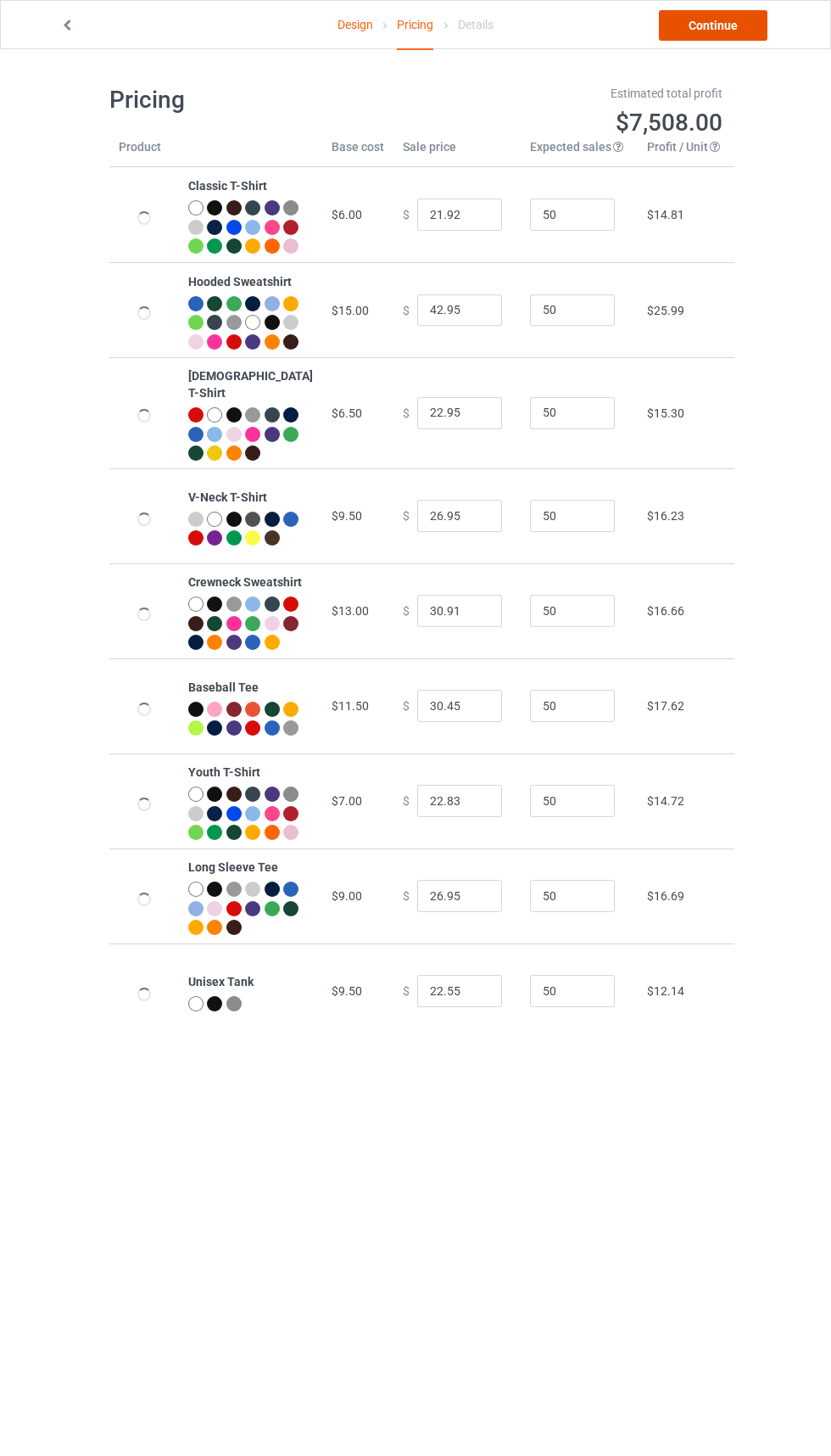
click at [713, 32] on link "Continue" at bounding box center [713, 25] width 108 height 31
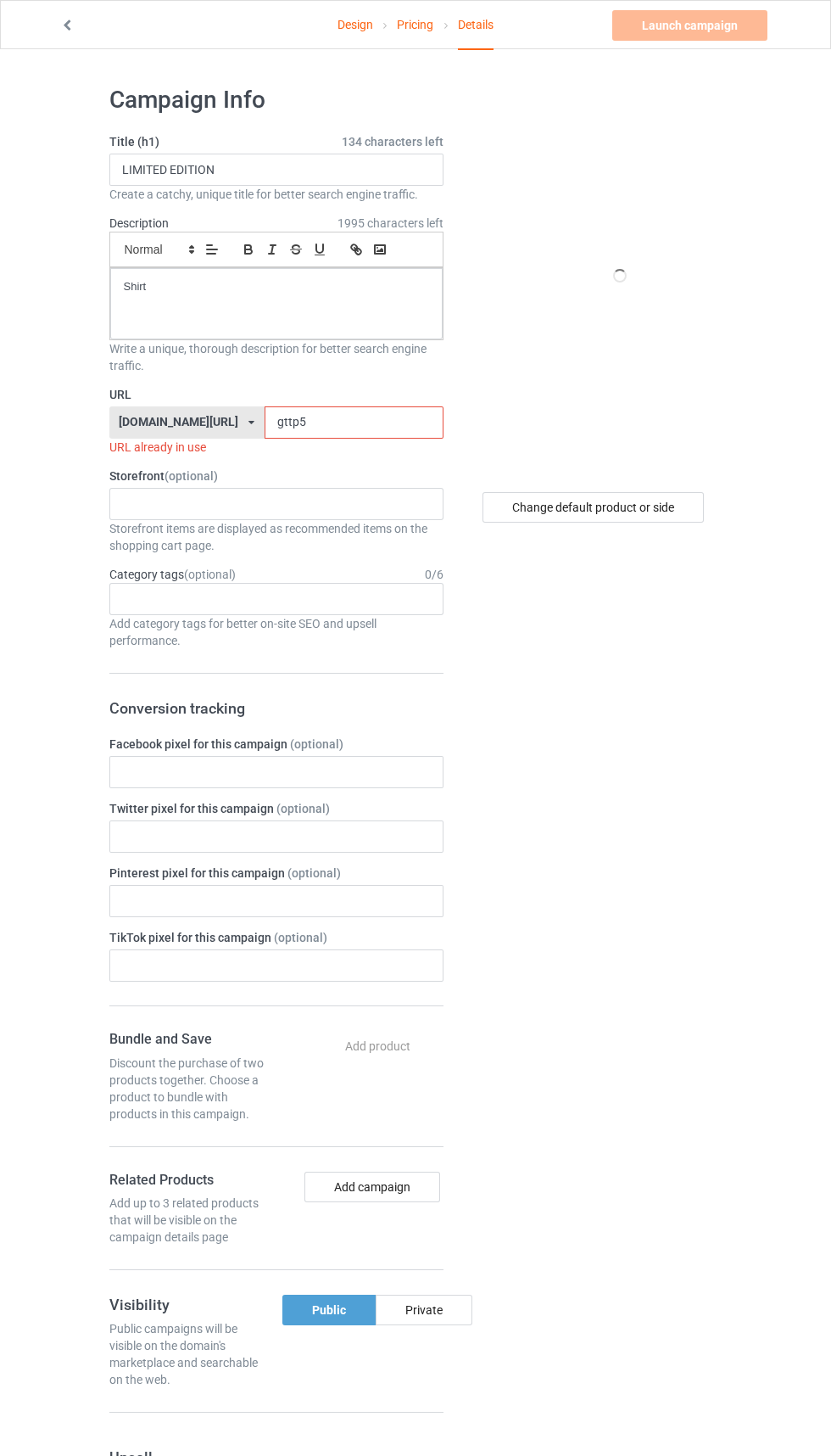
click at [369, 417] on input "gttp5" at bounding box center [353, 423] width 179 height 32
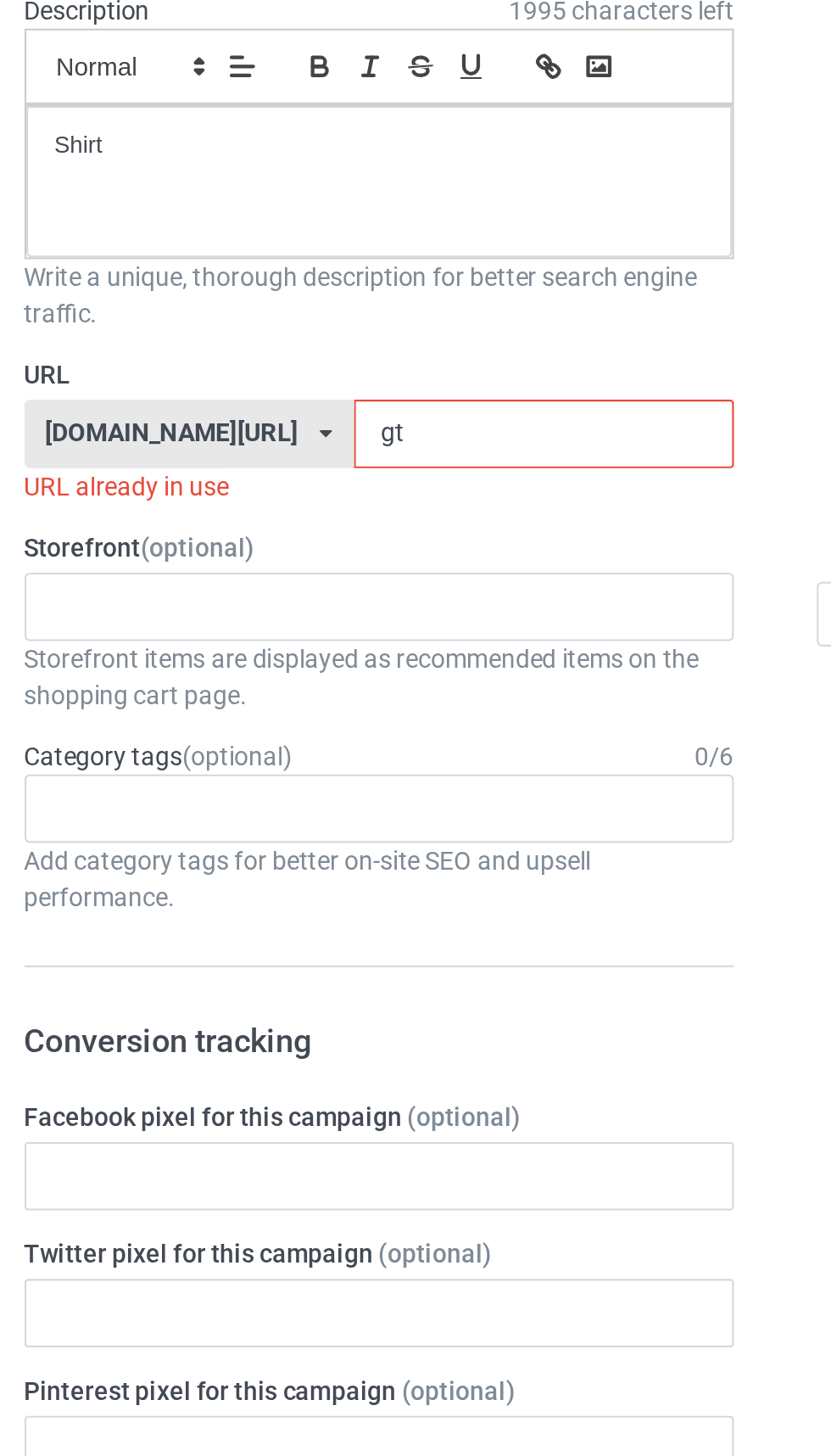
type input "g"
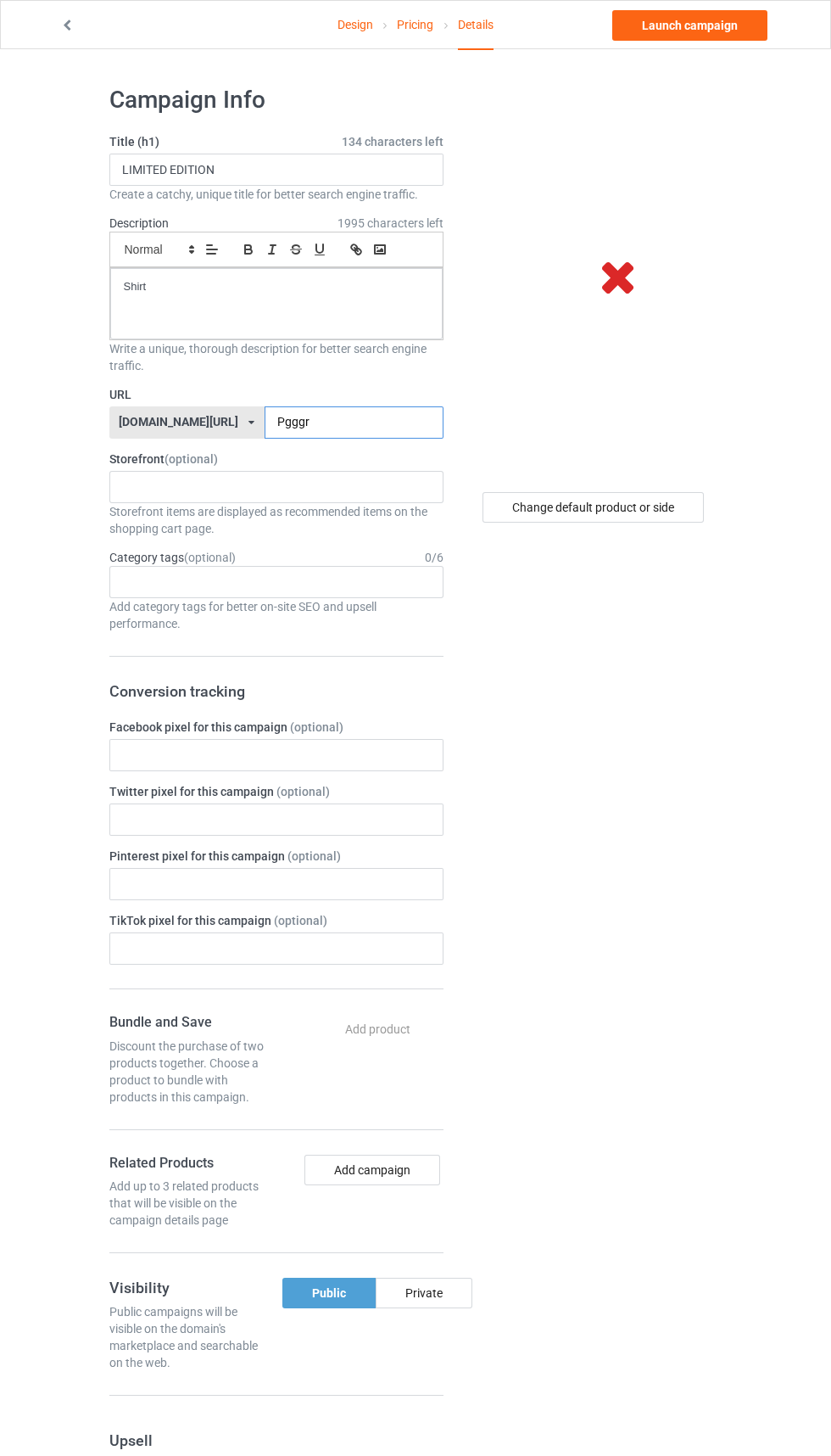
type input "Pgggr"
click at [671, 515] on div "Change default product or side" at bounding box center [593, 507] width 222 height 31
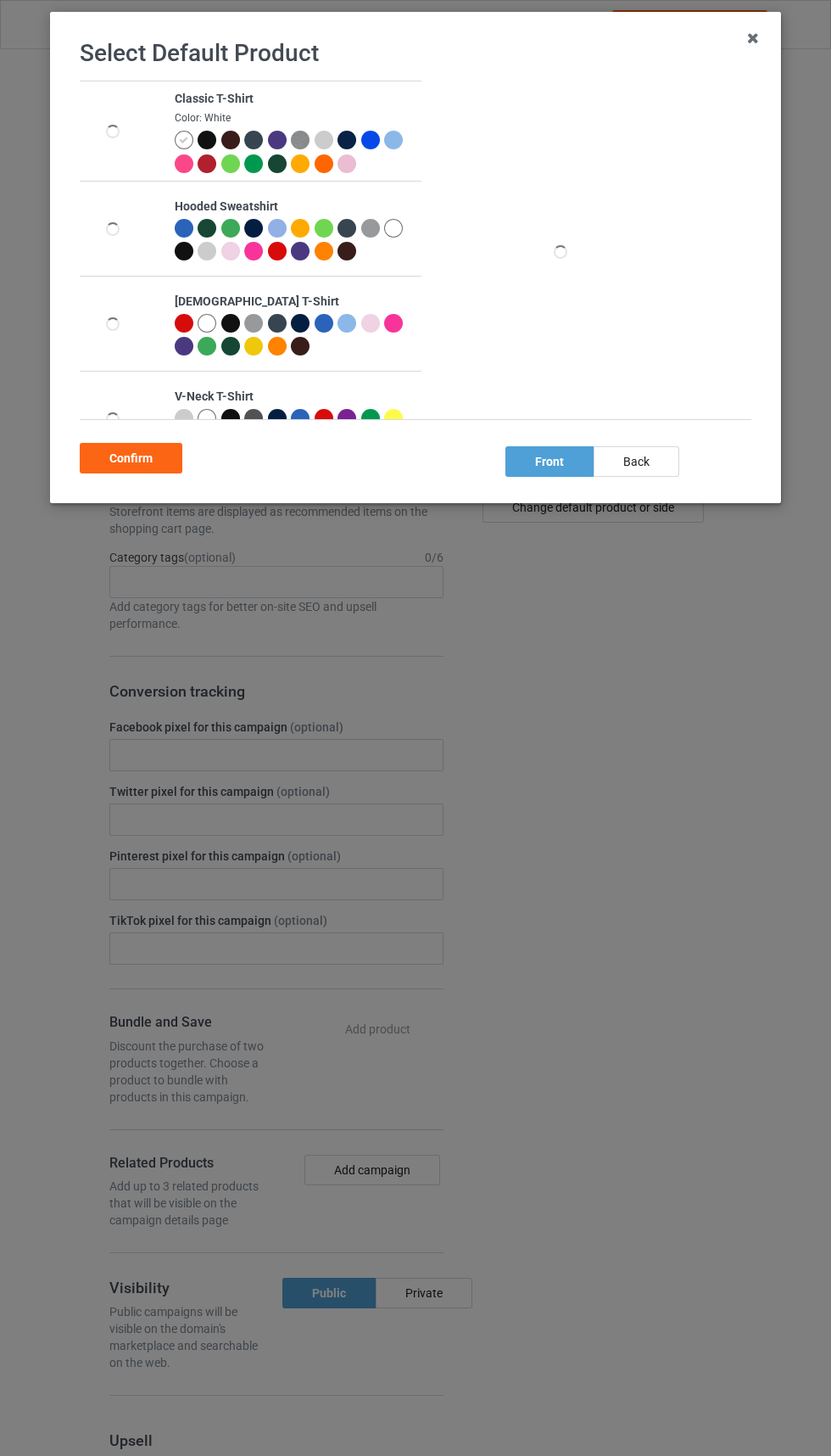
click at [183, 140] on icon at bounding box center [183, 140] width 9 height 9
click at [155, 454] on div "Confirm" at bounding box center [131, 458] width 103 height 31
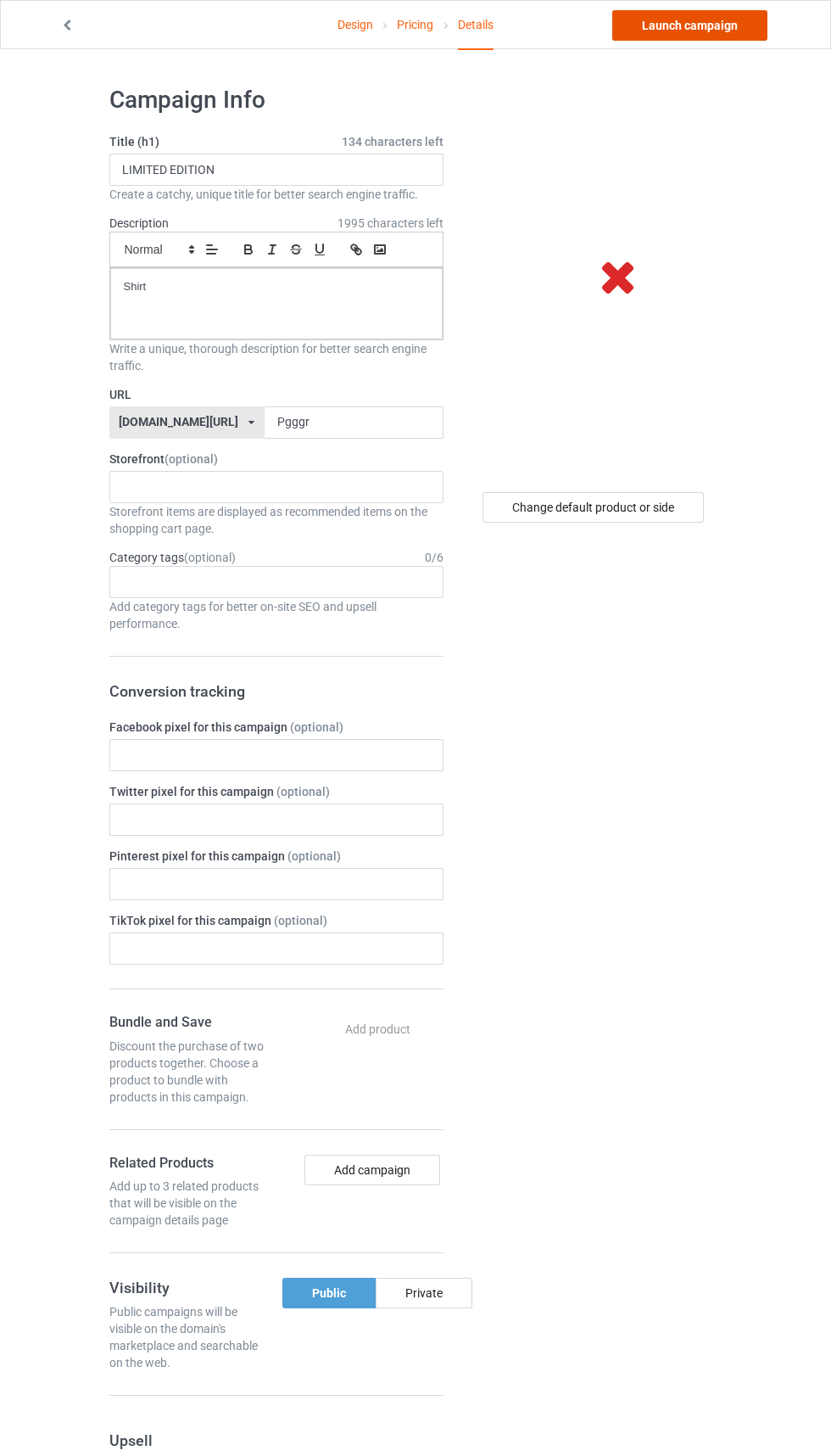
click at [692, 26] on link "Launch campaign" at bounding box center [690, 25] width 155 height 31
